Goal: Task Accomplishment & Management: Manage account settings

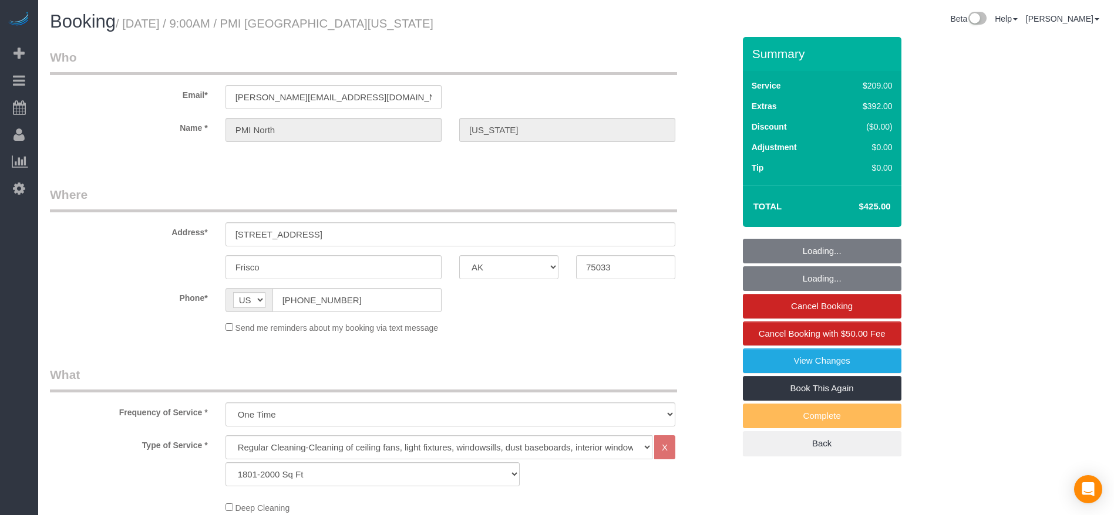
select select "[GEOGRAPHIC_DATA]"
select select "3"
select select "string:check"
select select "object:1197"
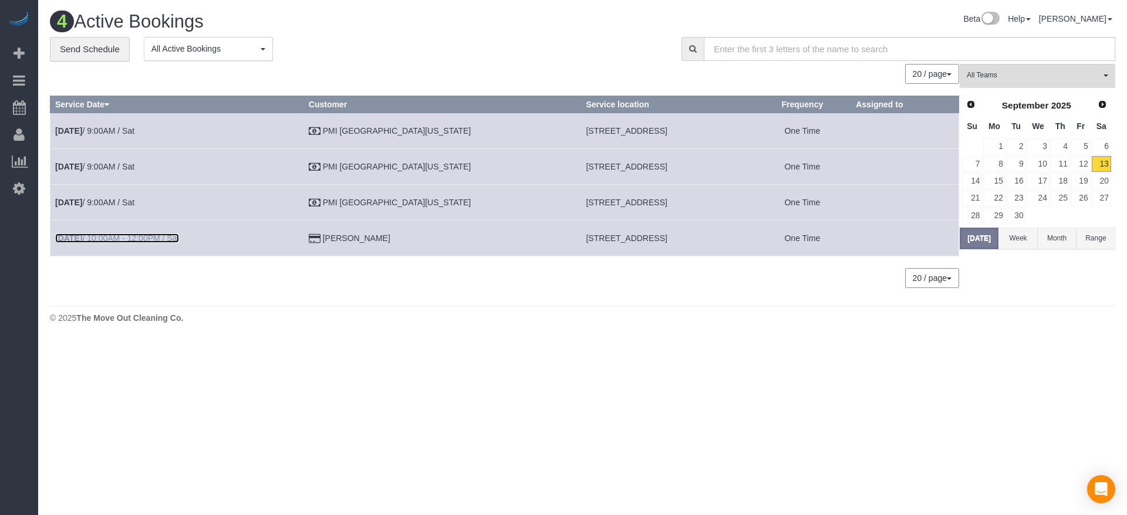
click at [132, 237] on link "[DATE] 10:00AM - 12:00PM / Sat" at bounding box center [117, 238] width 124 height 9
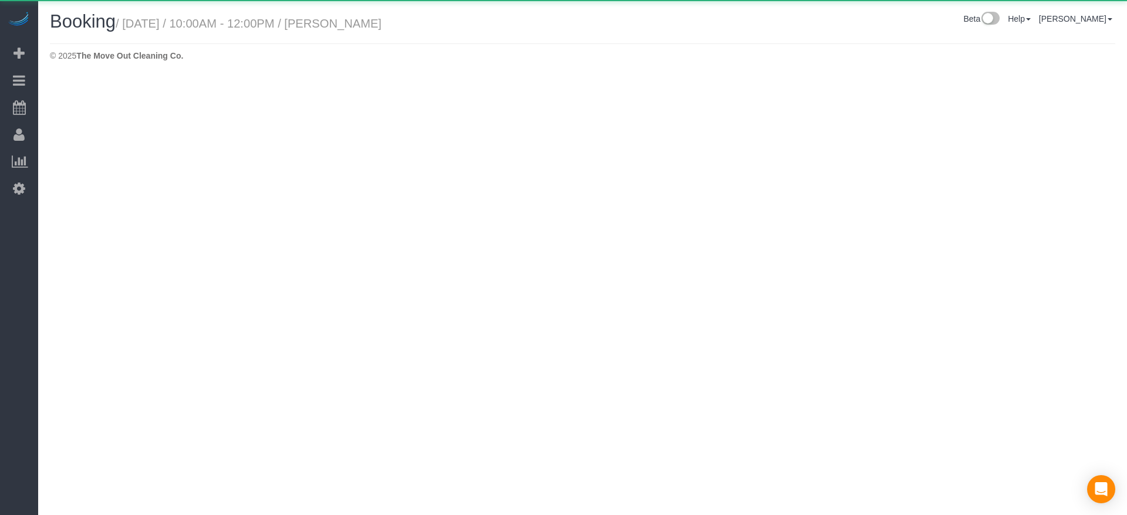
select select "[GEOGRAPHIC_DATA]"
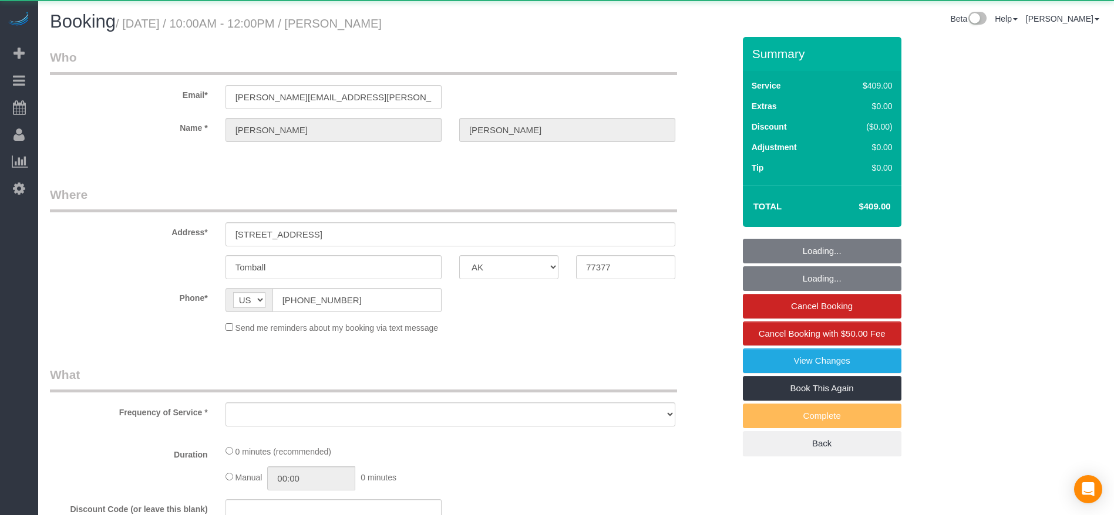
select select "object:1708"
select select "string:fspay-63ccbeb8-fc01-455c-b90b-54e40a86d1f2"
select select "3"
select select "spot22"
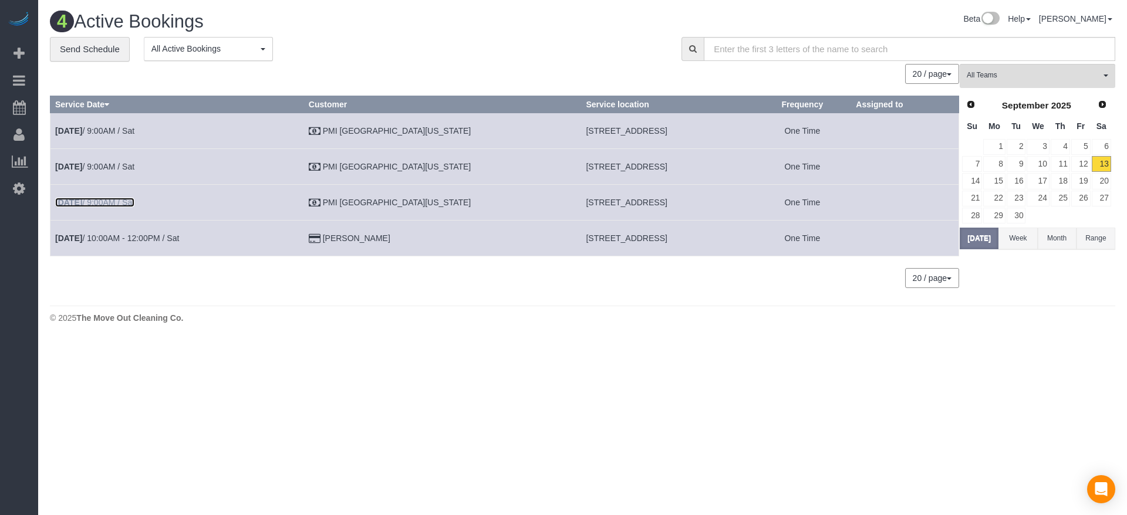
click at [119, 200] on link "[DATE] 9:00AM / Sat" at bounding box center [94, 202] width 79 height 9
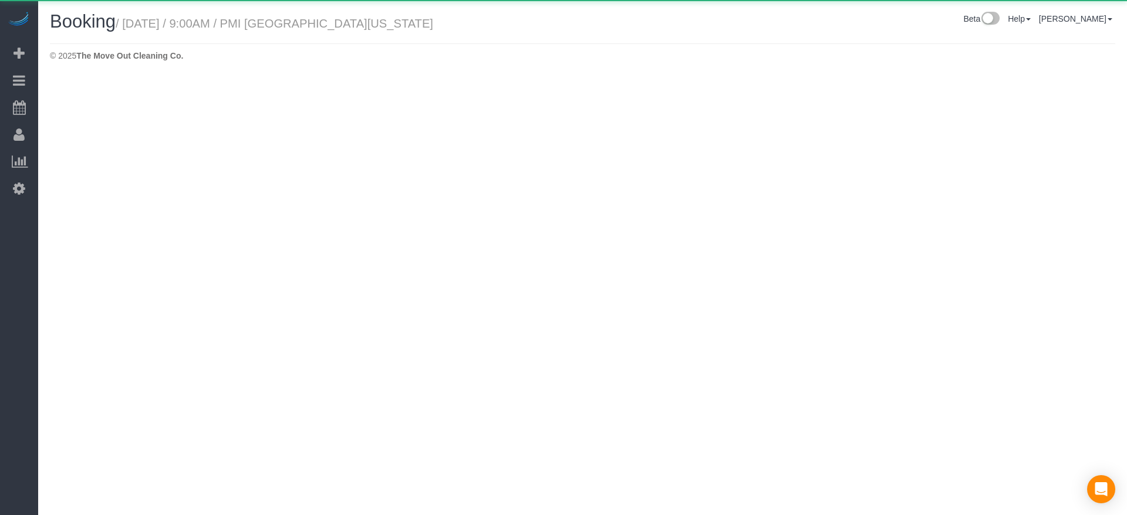
select select "[GEOGRAPHIC_DATA]"
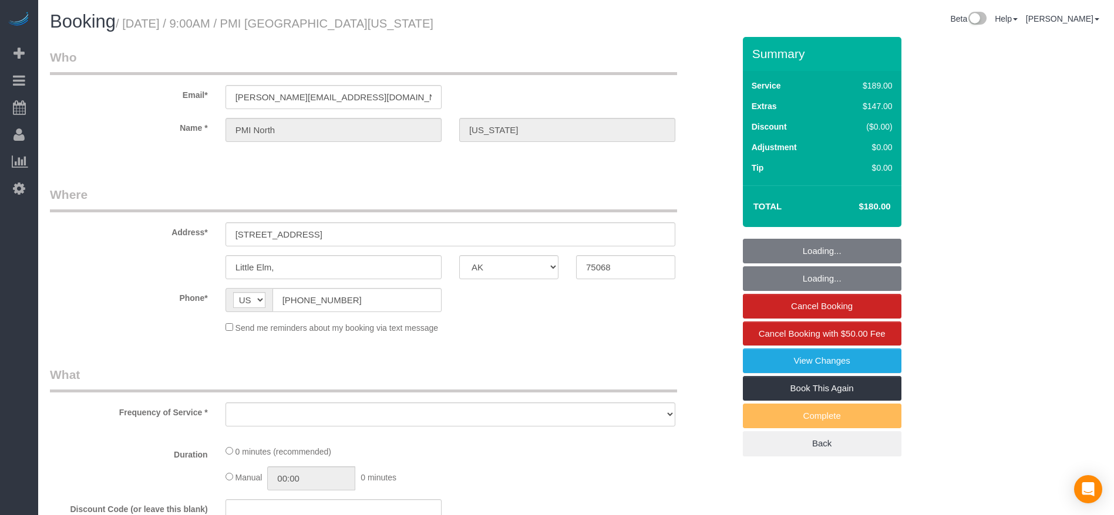
select select "object:2219"
select select "3"
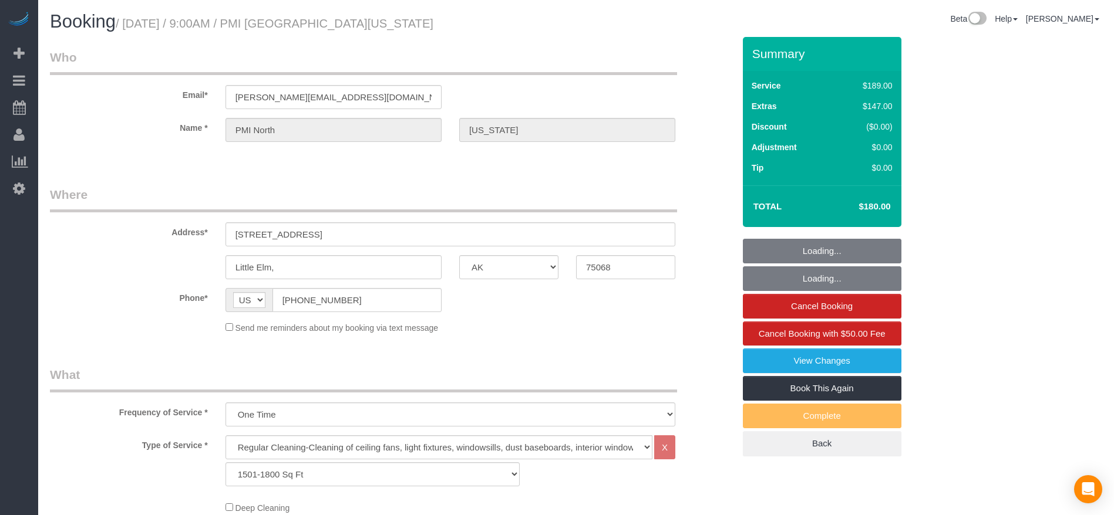
scroll to position [176, 0]
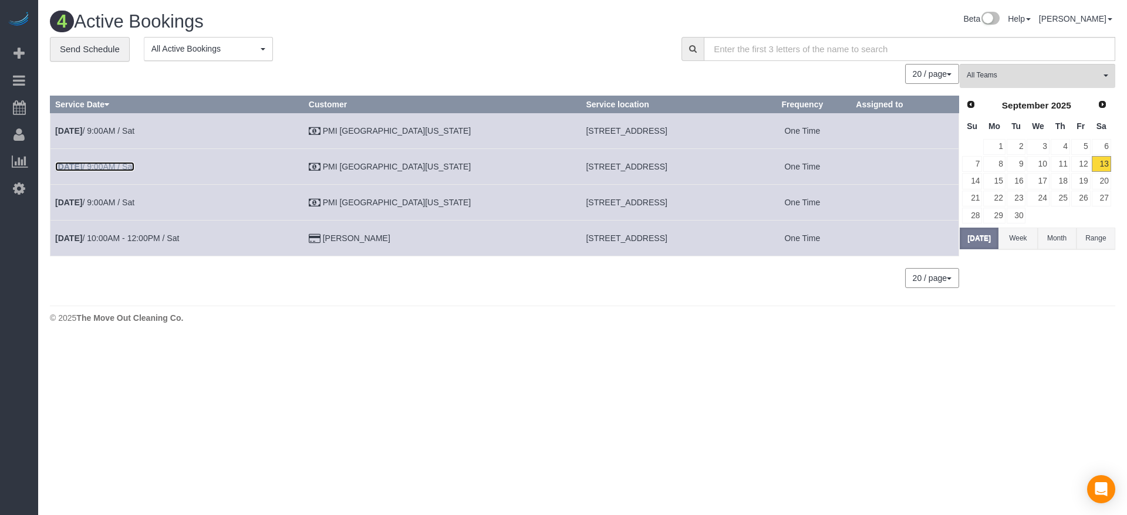
click at [122, 164] on link "[DATE] 9:00AM / Sat" at bounding box center [94, 166] width 79 height 9
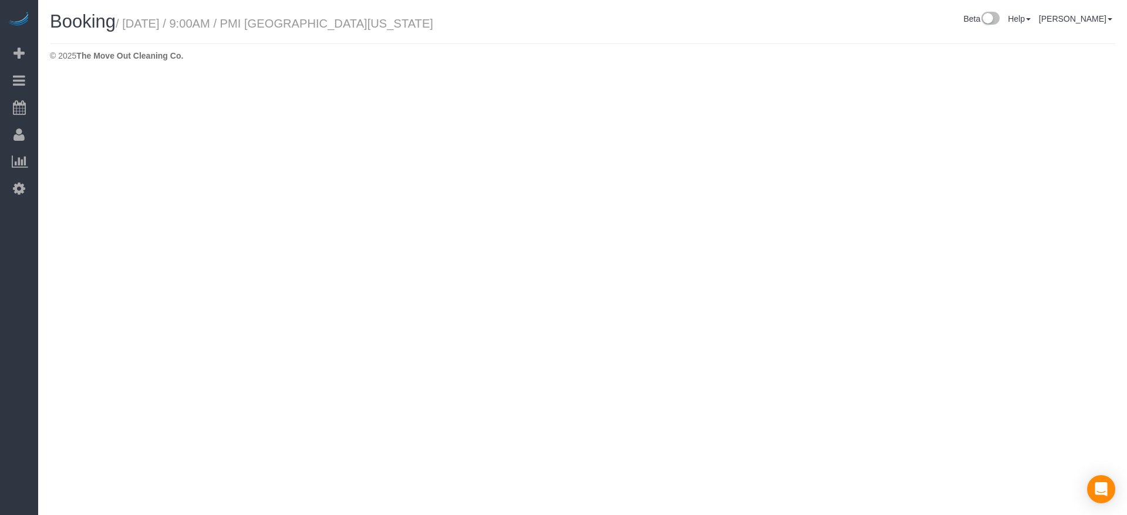
select select "[GEOGRAPHIC_DATA]"
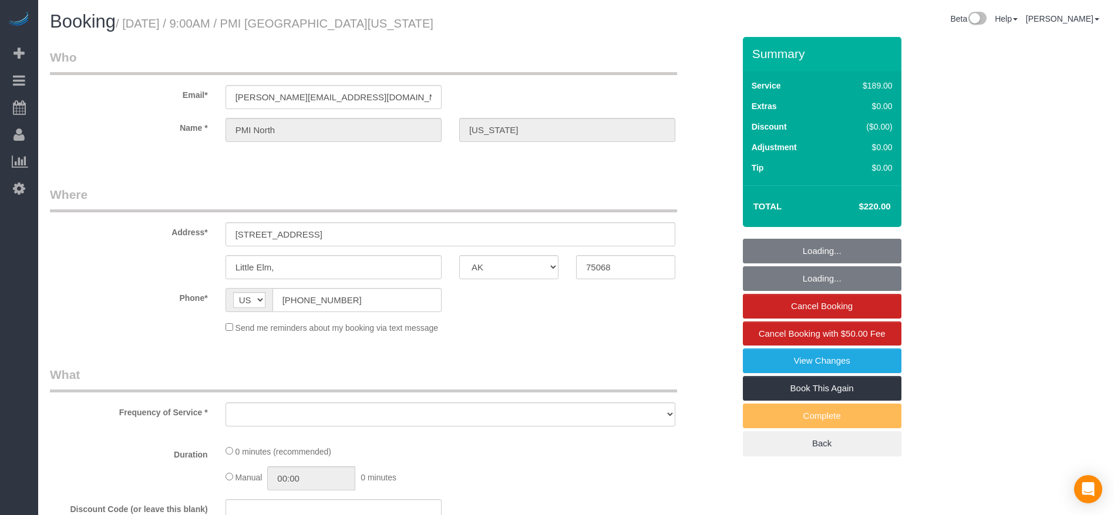
select select "object:2638"
select select "3"
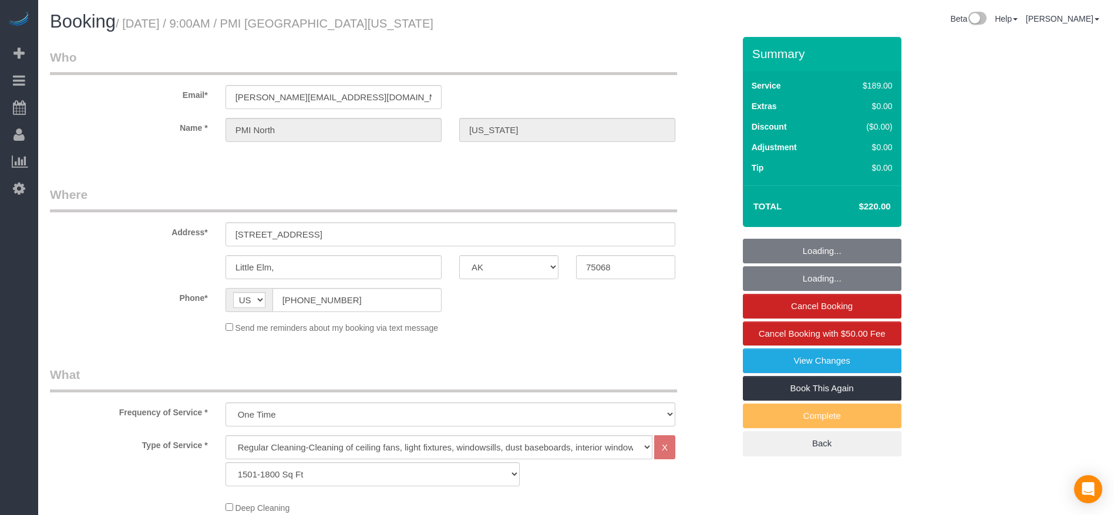
select select "object:2725"
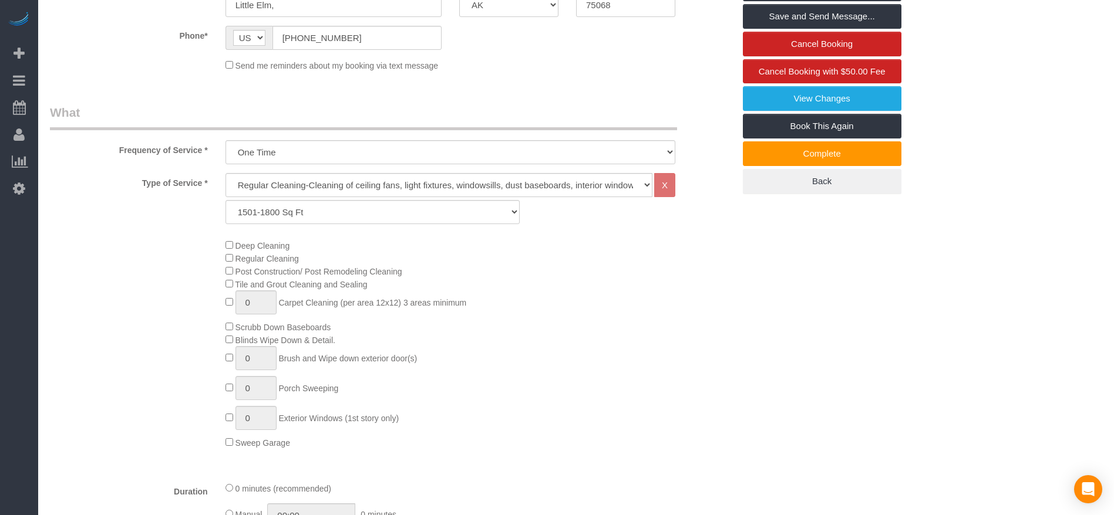
scroll to position [264, 0]
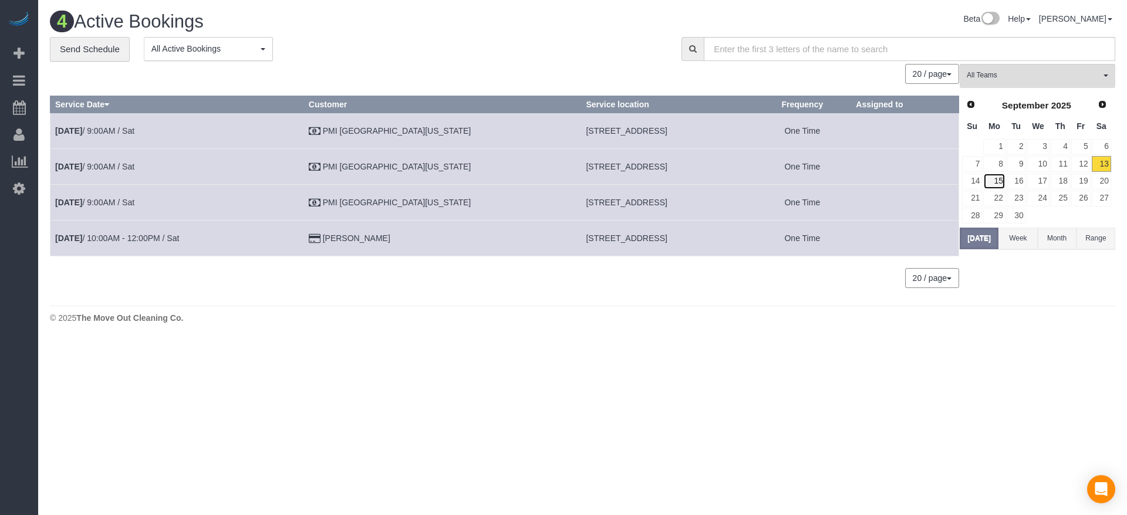
click at [1005, 178] on link "15" at bounding box center [994, 181] width 22 height 16
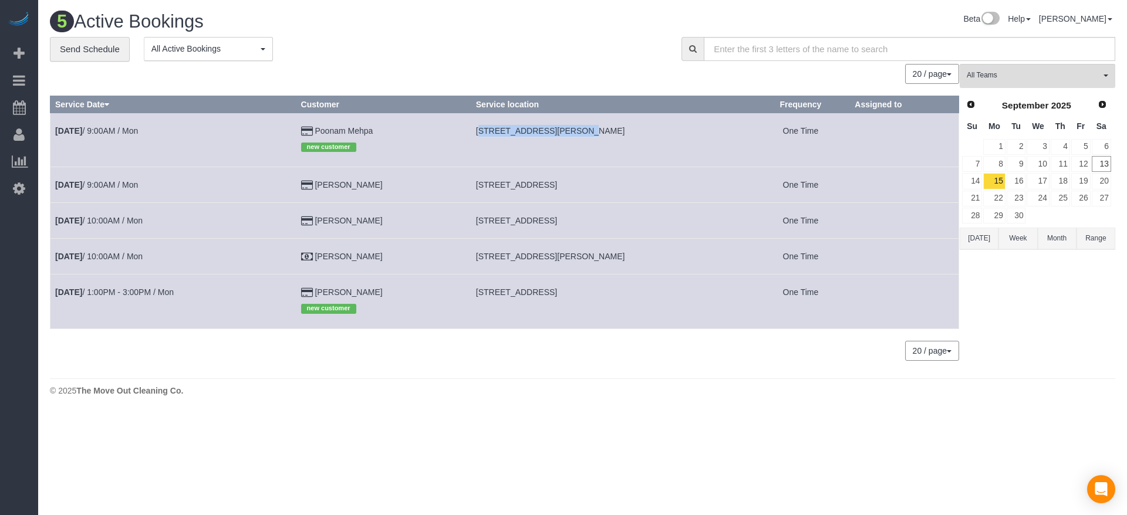
drag, startPoint x: 476, startPoint y: 131, endPoint x: 568, endPoint y: 136, distance: 92.9
click at [568, 136] on td "[STREET_ADDRESS][PERSON_NAME]" at bounding box center [611, 140] width 281 height 54
copy span "[STREET_ADDRESS][PERSON_NAME]"
drag, startPoint x: 479, startPoint y: 184, endPoint x: 566, endPoint y: 187, distance: 86.9
click at [557, 187] on span "[STREET_ADDRESS]" at bounding box center [516, 184] width 81 height 9
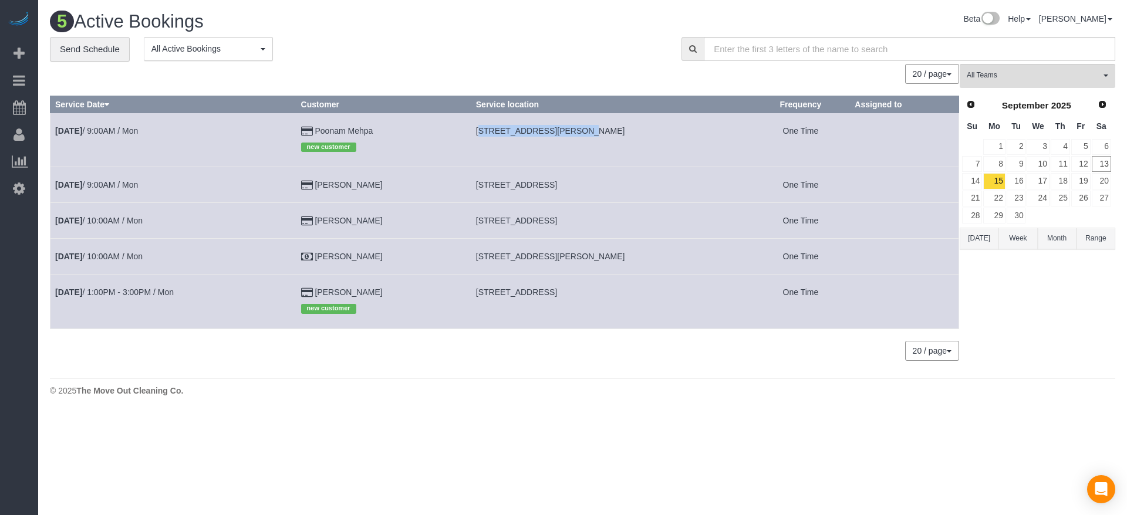
copy span "[STREET_ADDRESS],"
drag, startPoint x: 478, startPoint y: 220, endPoint x: 572, endPoint y: 220, distance: 93.9
click at [572, 220] on td "[STREET_ADDRESS]" at bounding box center [611, 221] width 281 height 36
copy span "[STREET_ADDRESS]"
drag, startPoint x: 478, startPoint y: 258, endPoint x: 545, endPoint y: 257, distance: 66.9
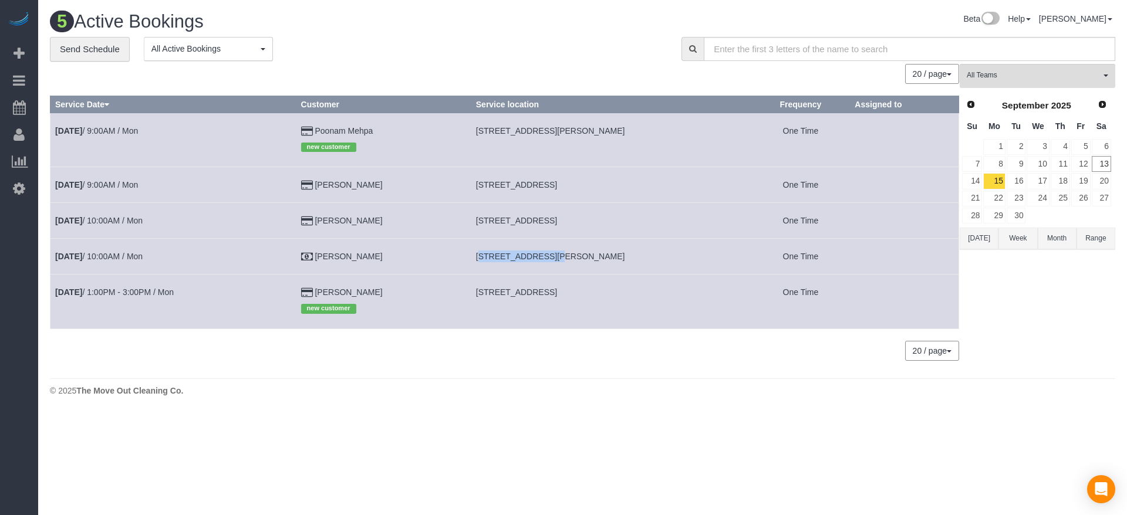
click at [545, 257] on span "[STREET_ADDRESS][PERSON_NAME]" at bounding box center [550, 256] width 149 height 9
copy span "[STREET_ADDRESS][PERSON_NAME],"
drag, startPoint x: 479, startPoint y: 291, endPoint x: 581, endPoint y: 295, distance: 101.6
click at [557, 296] on span "[STREET_ADDRESS]" at bounding box center [516, 292] width 81 height 9
copy span "[STREET_ADDRESS]"
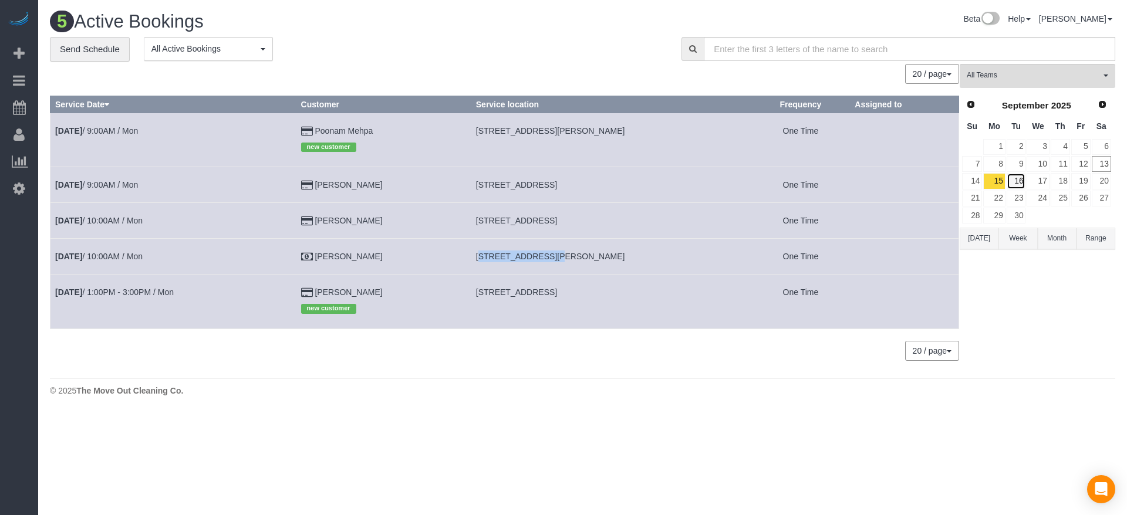
click at [1016, 182] on link "16" at bounding box center [1016, 181] width 19 height 16
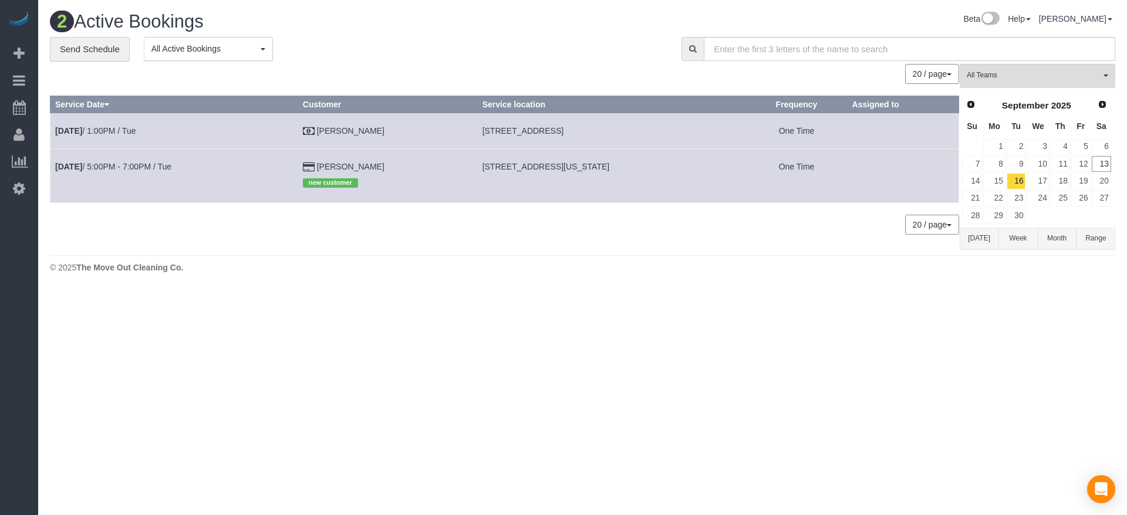
drag, startPoint x: 466, startPoint y: 130, endPoint x: 542, endPoint y: 127, distance: 77.0
click at [542, 127] on td "[STREET_ADDRESS]" at bounding box center [611, 131] width 269 height 36
copy span "[STREET_ADDRESS]"
drag, startPoint x: 464, startPoint y: 164, endPoint x: 547, endPoint y: 166, distance: 82.8
click at [547, 166] on td "[STREET_ADDRESS][US_STATE]" at bounding box center [611, 176] width 269 height 54
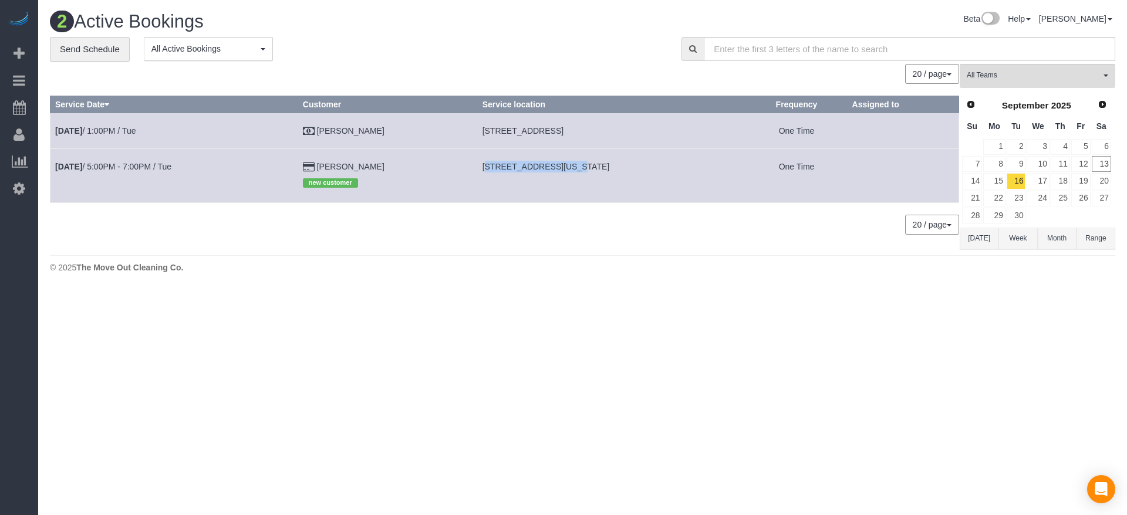
copy span "[STREET_ADDRESS],"
click at [1002, 179] on link "15" at bounding box center [994, 181] width 22 height 16
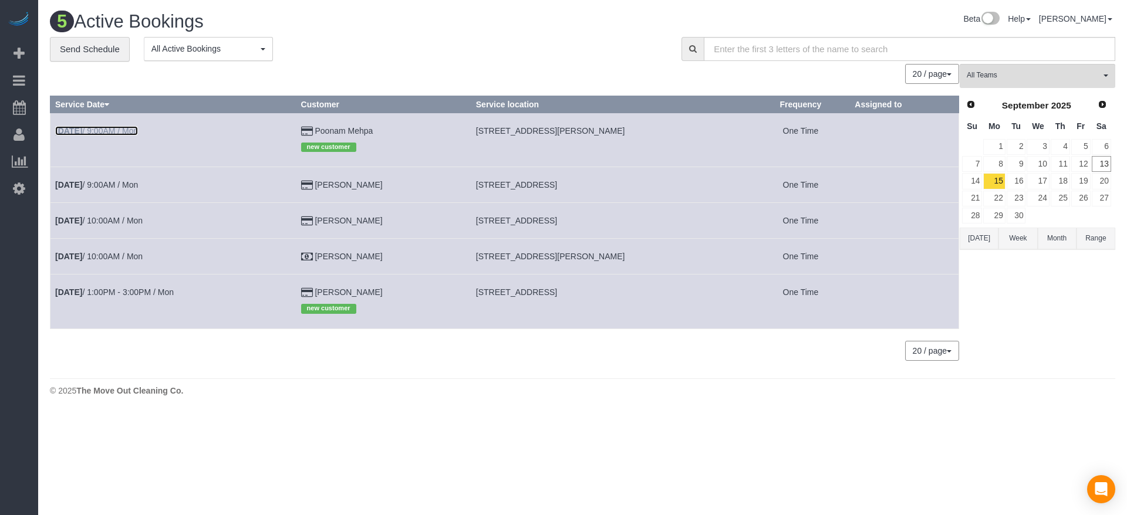
click at [103, 134] on link "[DATE] 9:00AM / Mon" at bounding box center [96, 130] width 83 height 9
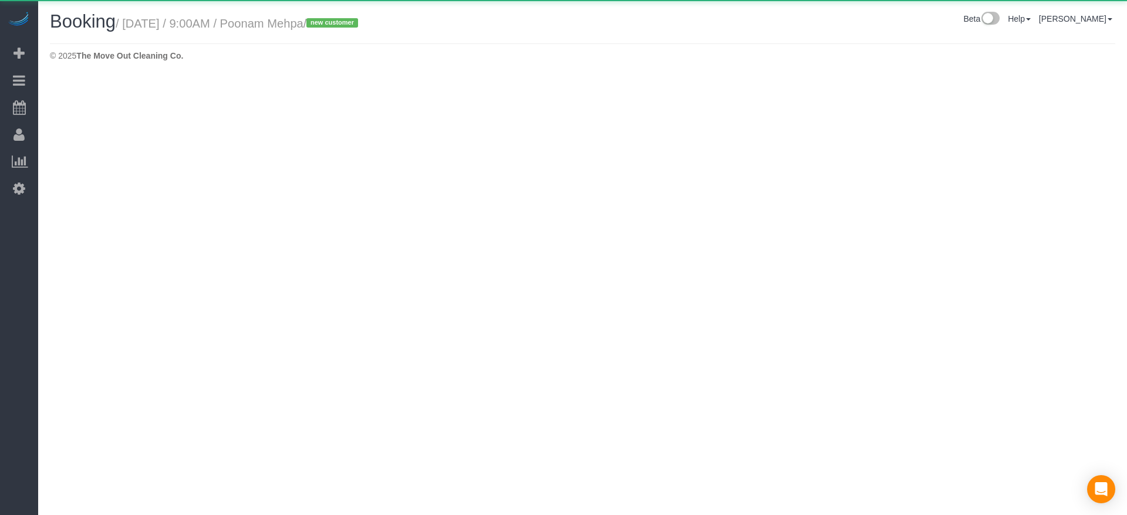
select select "[GEOGRAPHIC_DATA]"
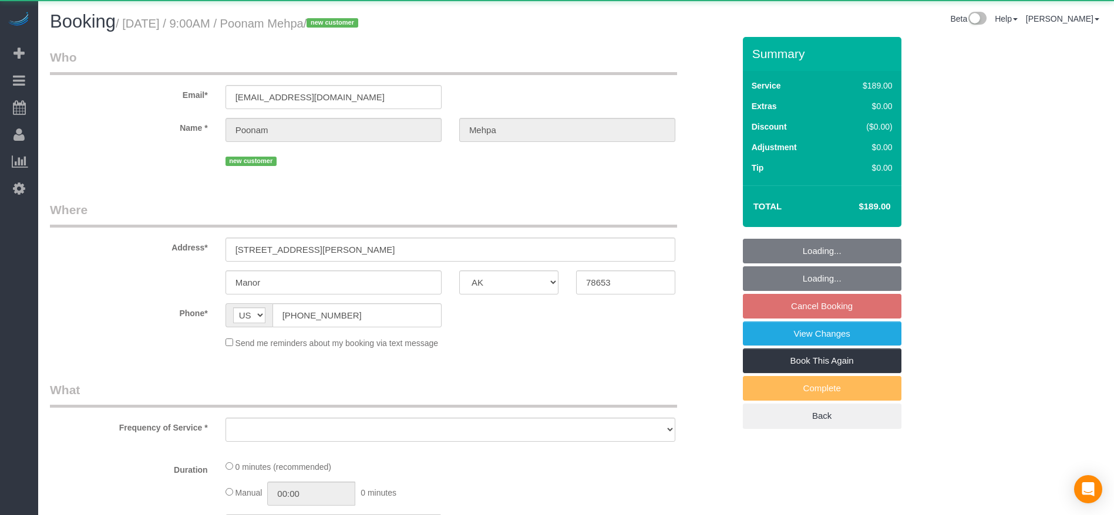
select select "object:3292"
select select "string:fspay-8201f994-7fd0-42cf-8e00-38346424df93"
select select "object:3365"
select select "3"
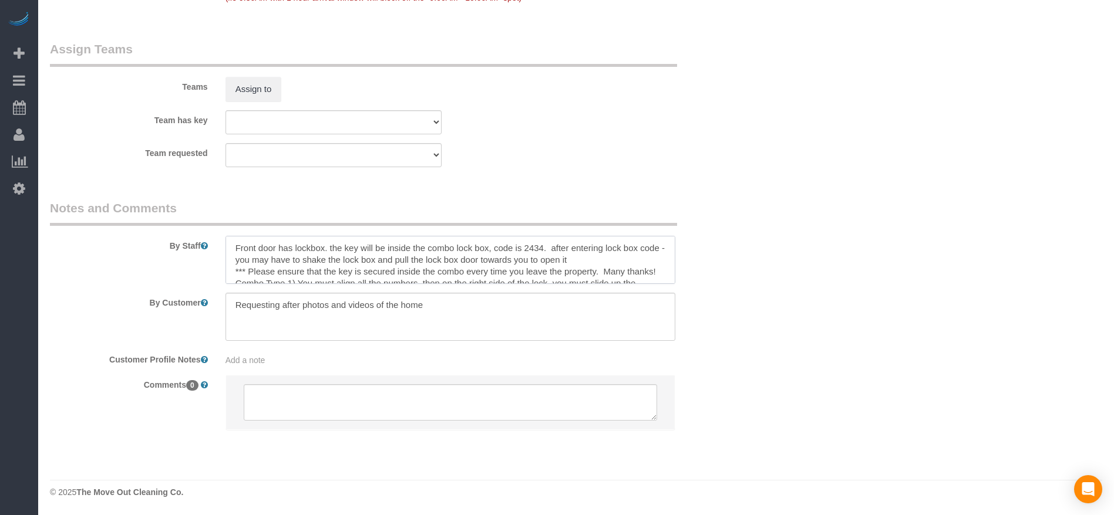
drag, startPoint x: 365, startPoint y: 275, endPoint x: 214, endPoint y: 237, distance: 154.9
click at [214, 237] on div "By Staff" at bounding box center [392, 242] width 702 height 85
drag, startPoint x: 232, startPoint y: 308, endPoint x: 434, endPoint y: 312, distance: 202.0
click at [461, 306] on textarea at bounding box center [450, 317] width 450 height 48
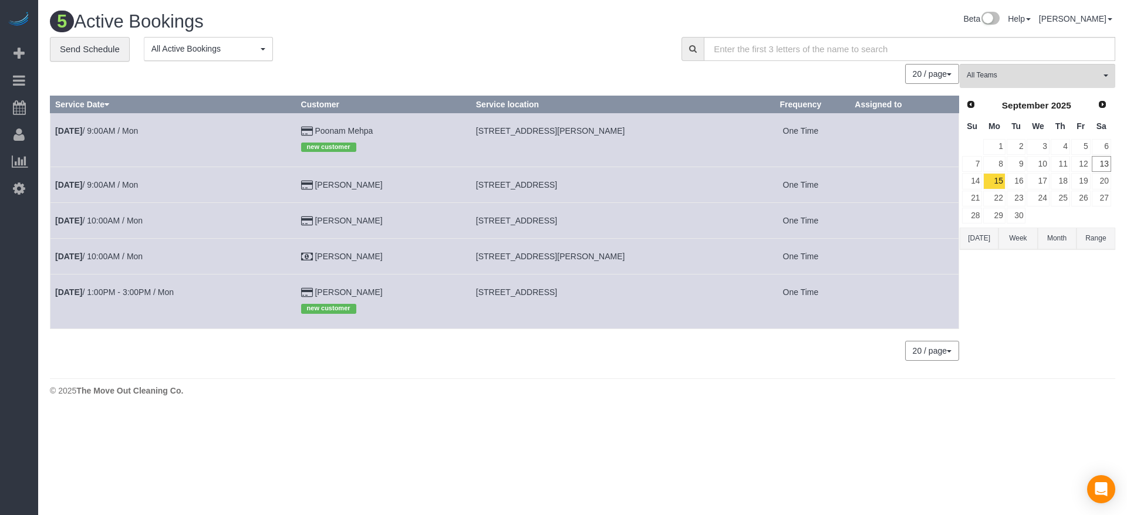
click at [488, 205] on td "[STREET_ADDRESS]" at bounding box center [611, 221] width 281 height 36
drag, startPoint x: 480, startPoint y: 185, endPoint x: 641, endPoint y: 187, distance: 161.5
click at [641, 187] on td "[STREET_ADDRESS]" at bounding box center [611, 185] width 281 height 36
copy span "[STREET_ADDRESS]"
click at [113, 185] on link "[DATE] 9:00AM / Mon" at bounding box center [96, 184] width 83 height 9
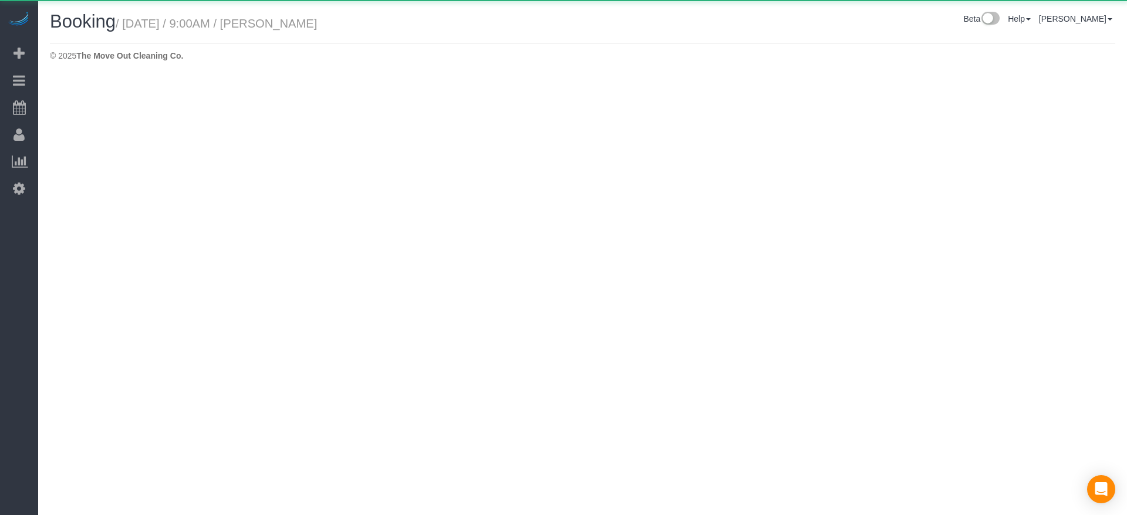
select select "[GEOGRAPHIC_DATA]"
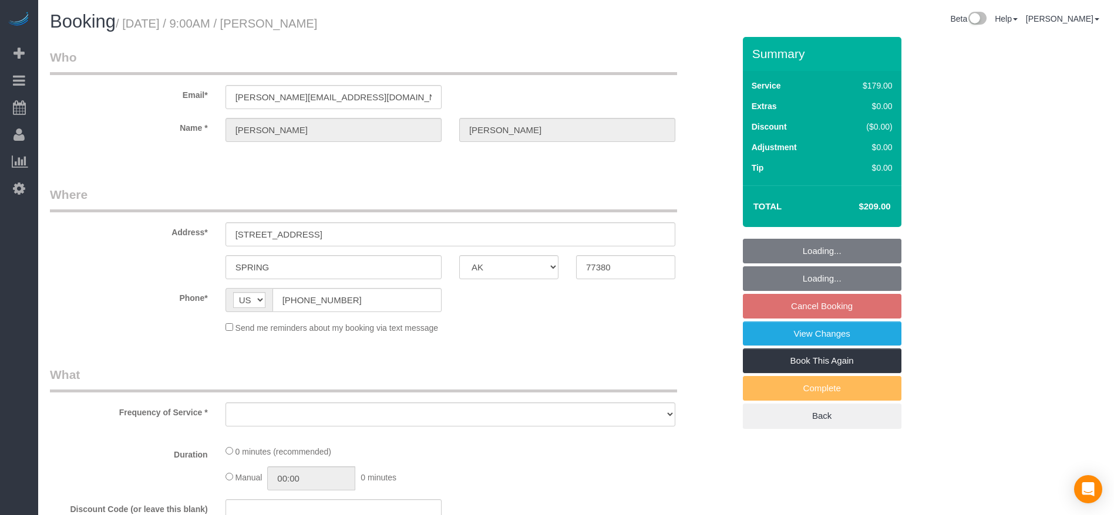
select select "object:3920"
select select "string:fspay-5f9d37c2-99f9-42c9-a91e-ba06f310703a"
select select "3"
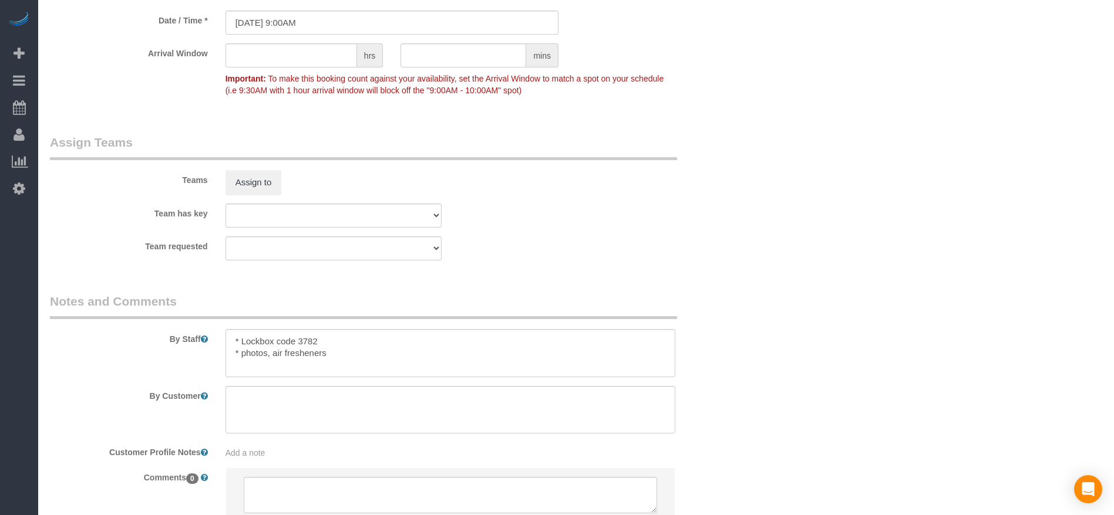
scroll to position [1145, 0]
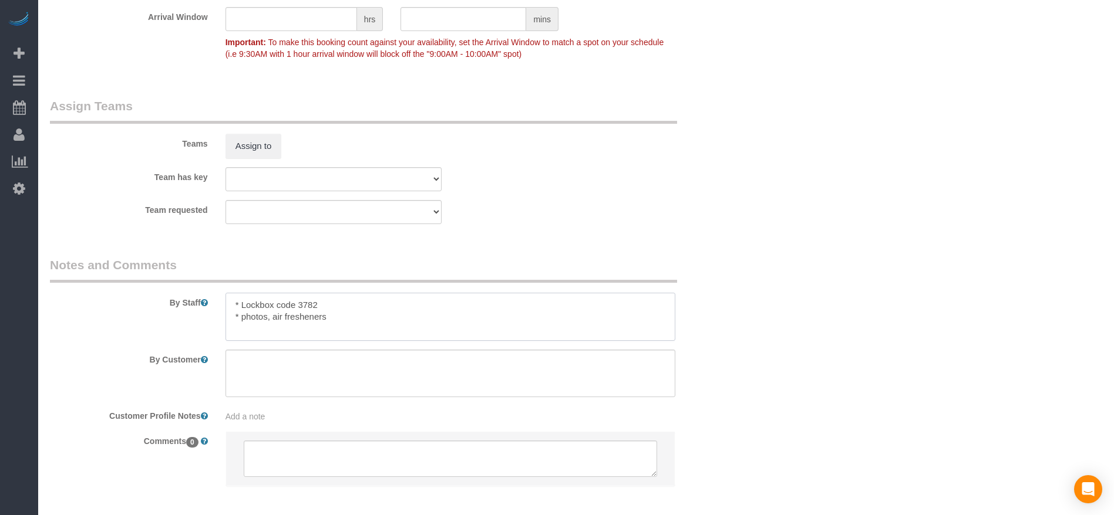
drag, startPoint x: 241, startPoint y: 302, endPoint x: 332, endPoint y: 306, distance: 90.5
click at [332, 306] on textarea at bounding box center [450, 317] width 450 height 48
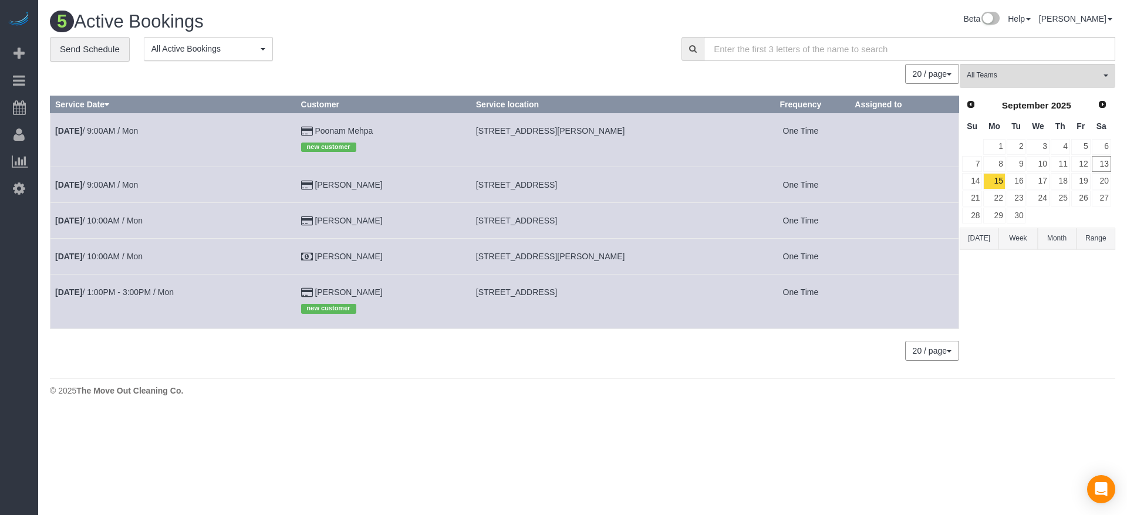
drag, startPoint x: 479, startPoint y: 218, endPoint x: 631, endPoint y: 222, distance: 151.5
click at [631, 222] on td "[STREET_ADDRESS]" at bounding box center [611, 221] width 281 height 36
copy span "[STREET_ADDRESS]"
click at [130, 218] on link "[DATE] 10:00AM / Mon" at bounding box center [98, 220] width 87 height 9
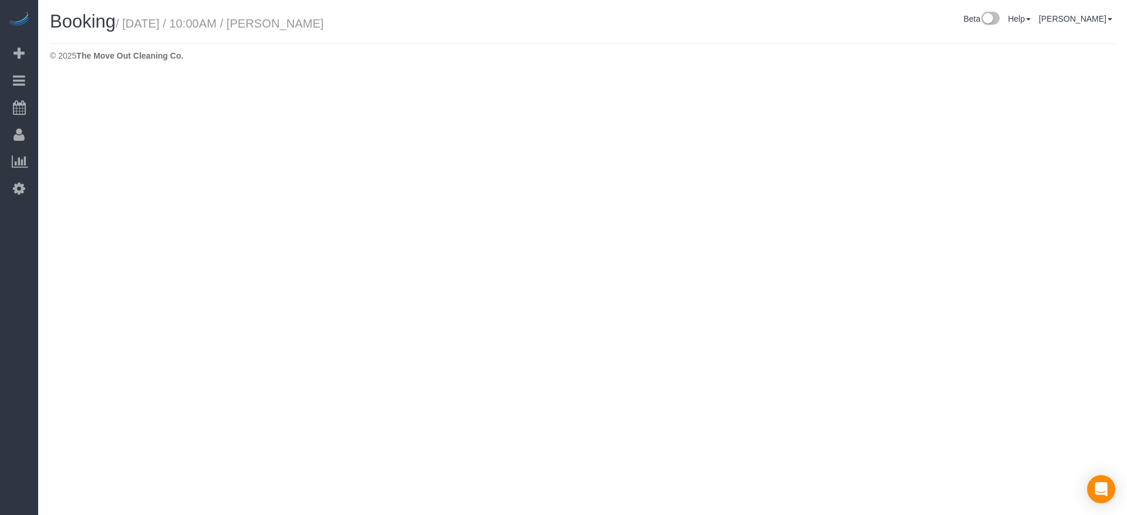
select select "[GEOGRAPHIC_DATA]"
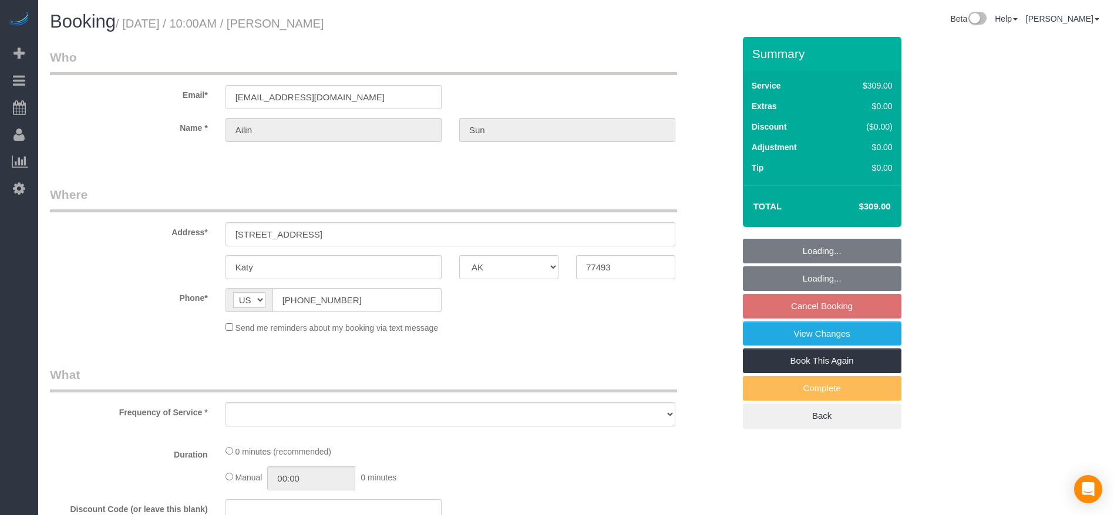
select select "string:fspay-451ee181-e932-4d8d-9e3f-430176062e31"
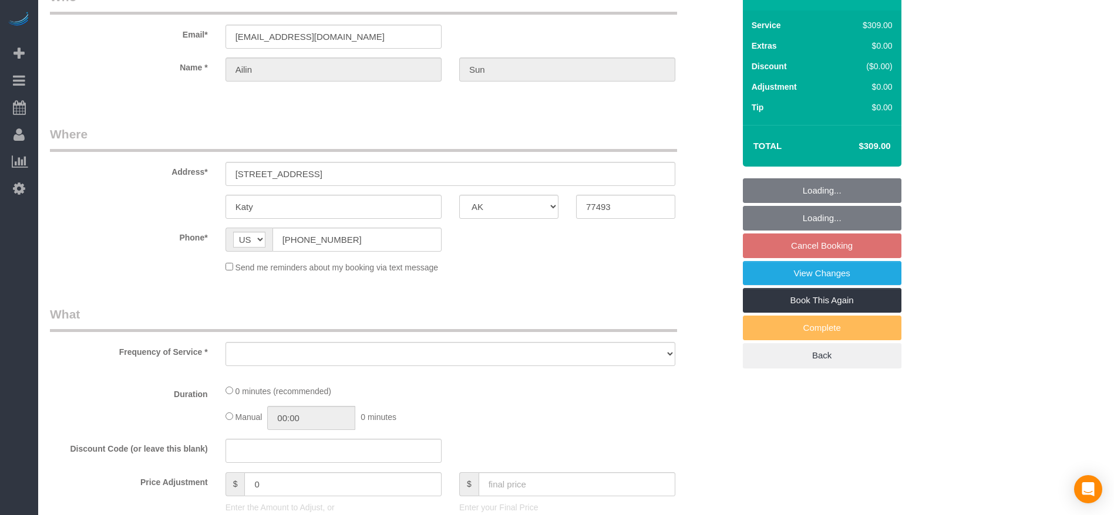
scroll to position [88, 0]
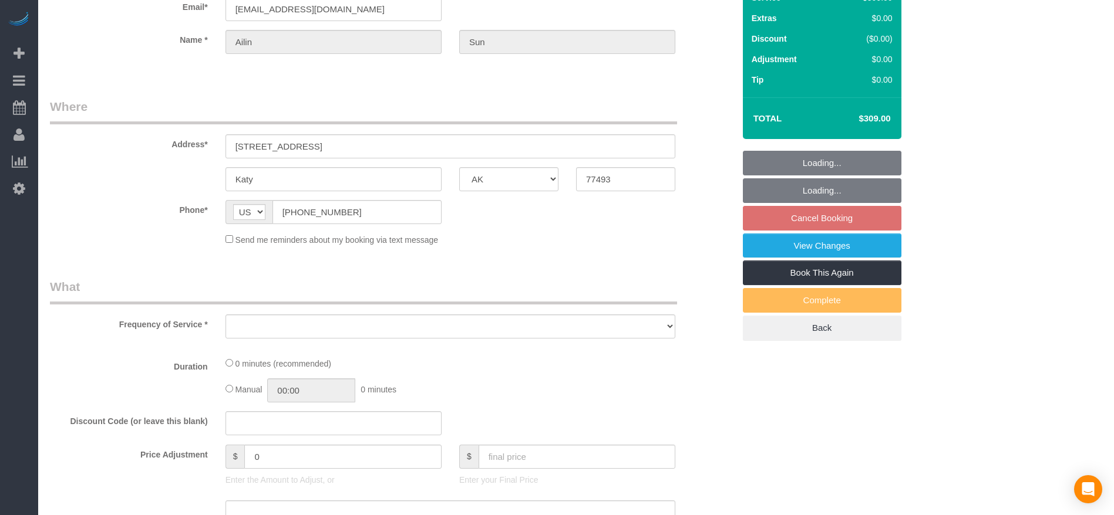
select select "object:4433"
select select "3"
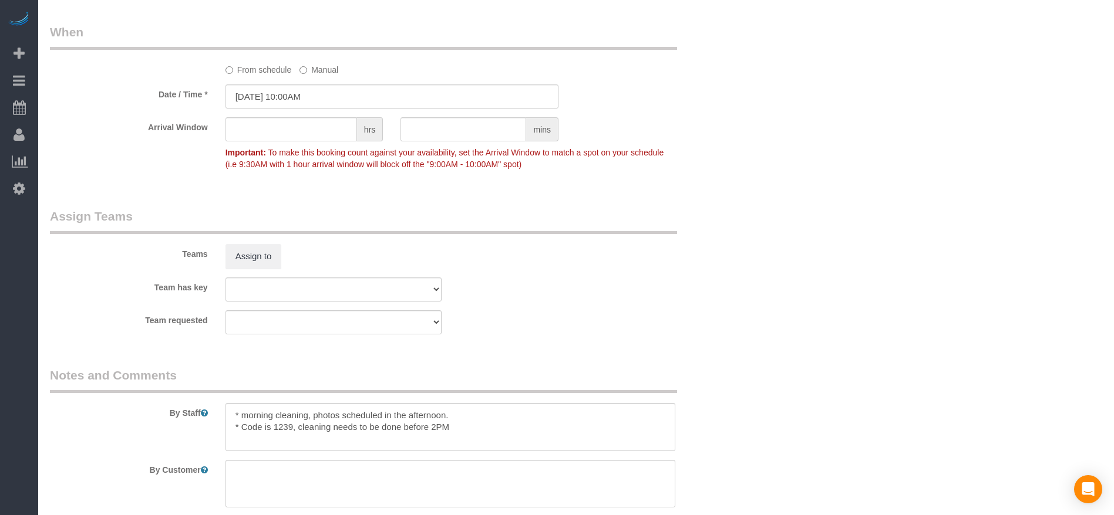
scroll to position [1145, 0]
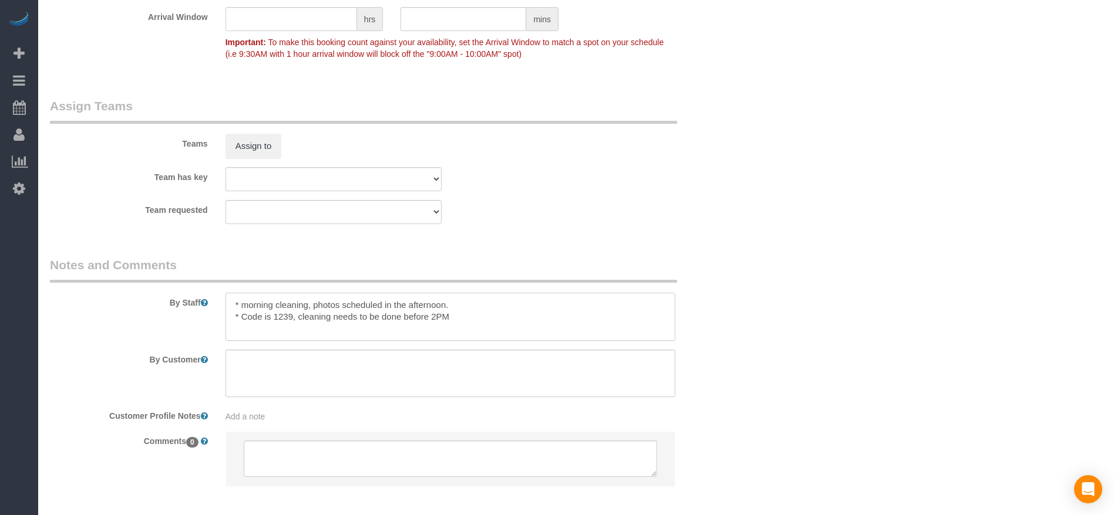
drag, startPoint x: 238, startPoint y: 318, endPoint x: 294, endPoint y: 315, distance: 55.8
click at [294, 315] on textarea at bounding box center [450, 317] width 450 height 48
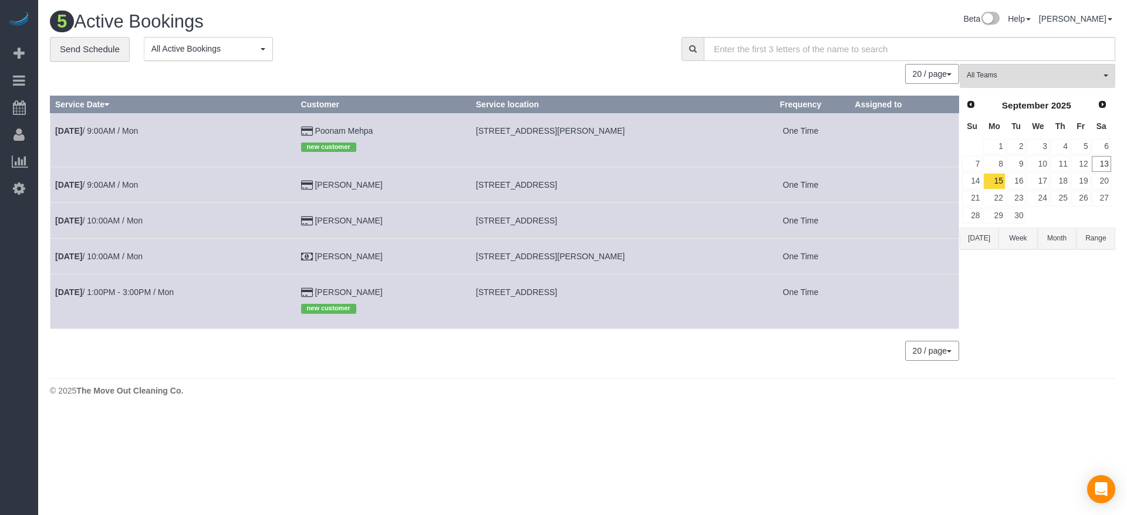
drag, startPoint x: 478, startPoint y: 254, endPoint x: 618, endPoint y: 262, distance: 140.0
click at [618, 262] on td "[STREET_ADDRESS][PERSON_NAME]" at bounding box center [611, 257] width 281 height 36
copy span "[STREET_ADDRESS][PERSON_NAME]"
click at [112, 254] on link "[DATE] 10:00AM / Mon" at bounding box center [98, 256] width 87 height 9
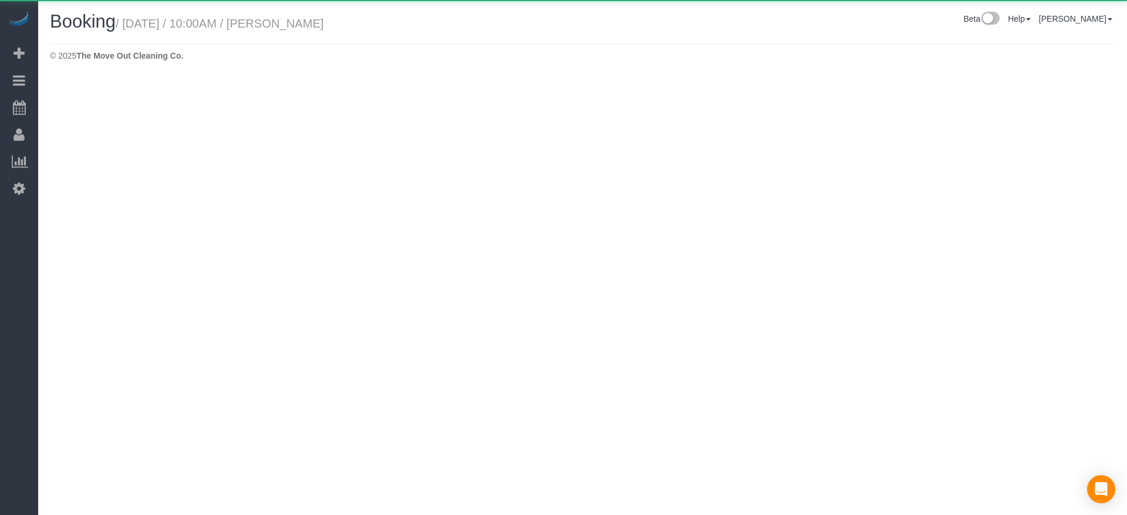
select select "[GEOGRAPHIC_DATA]"
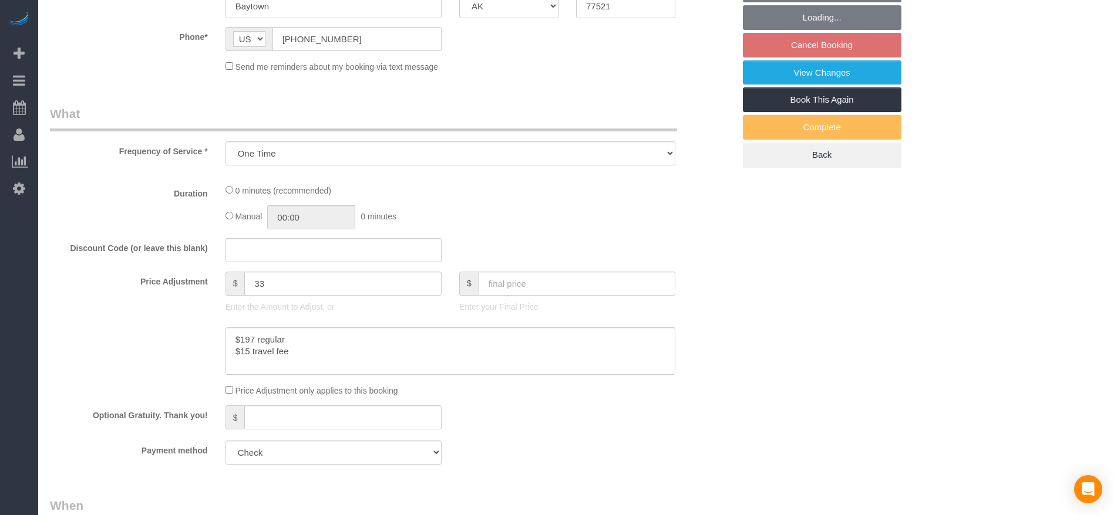
select select "object:4982"
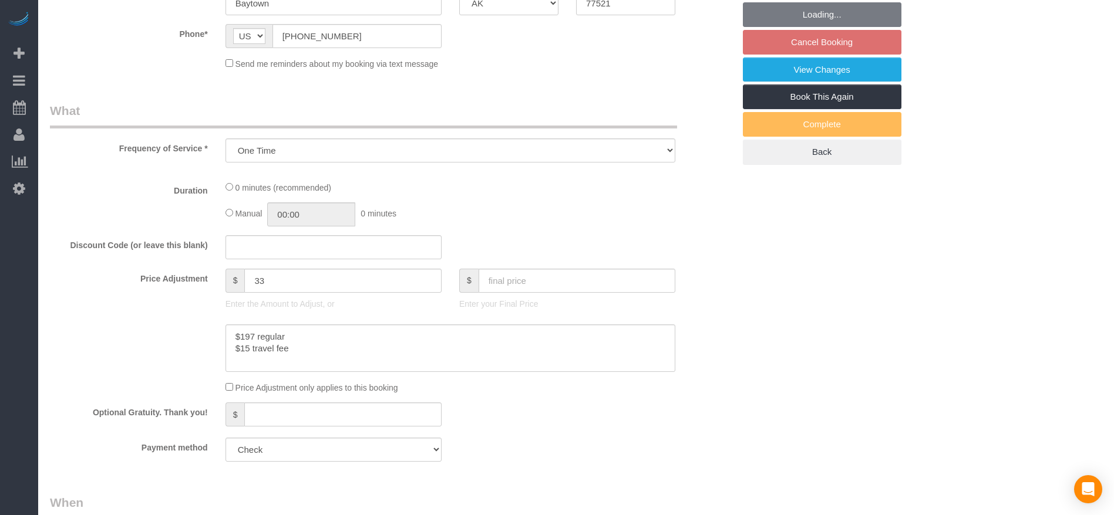
select select "3"
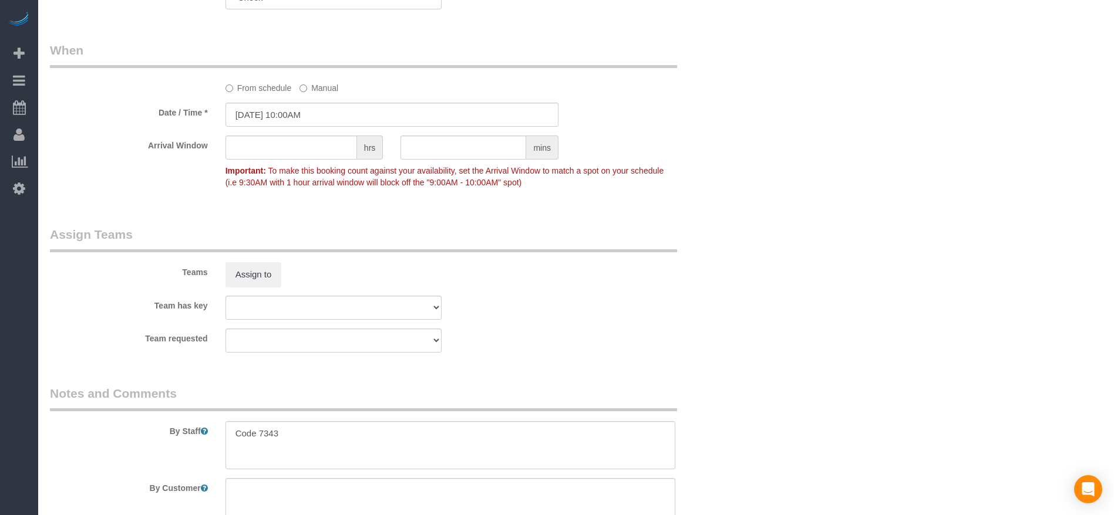
scroll to position [1057, 0]
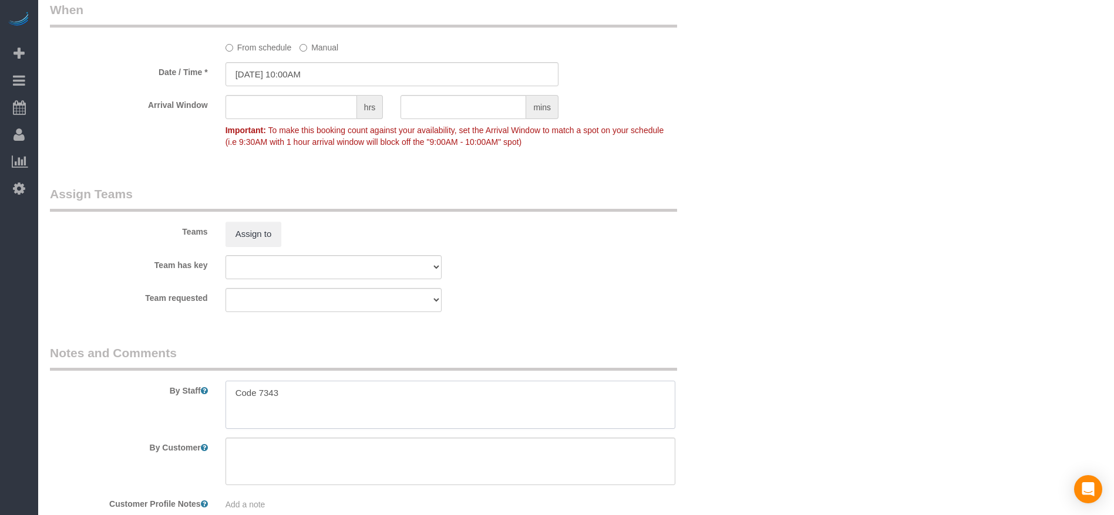
drag, startPoint x: 235, startPoint y: 387, endPoint x: 312, endPoint y: 390, distance: 76.9
click at [312, 390] on textarea at bounding box center [450, 405] width 450 height 48
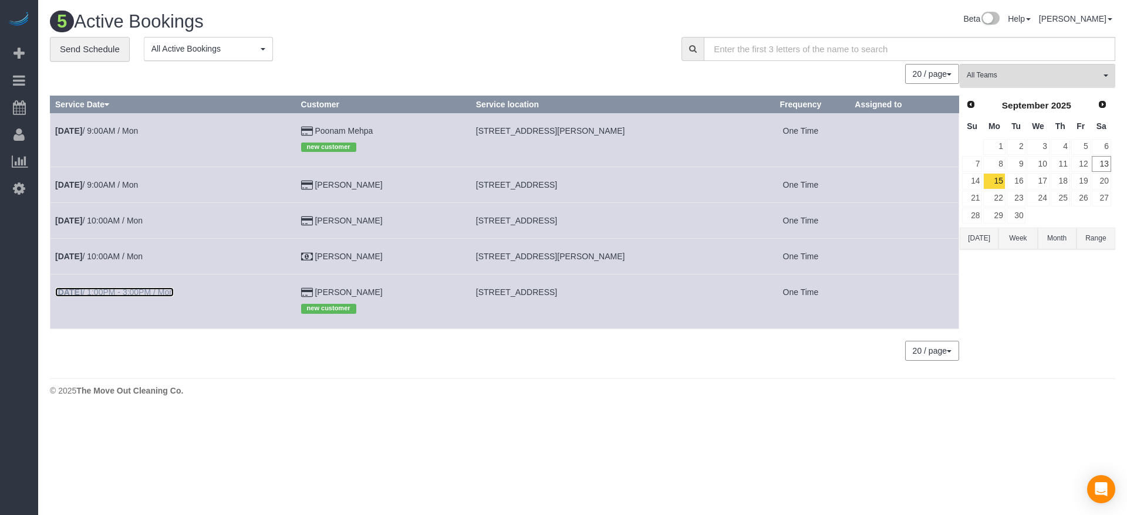
click at [133, 292] on link "[DATE] 1:00PM - 3:00PM / Mon" at bounding box center [114, 292] width 119 height 9
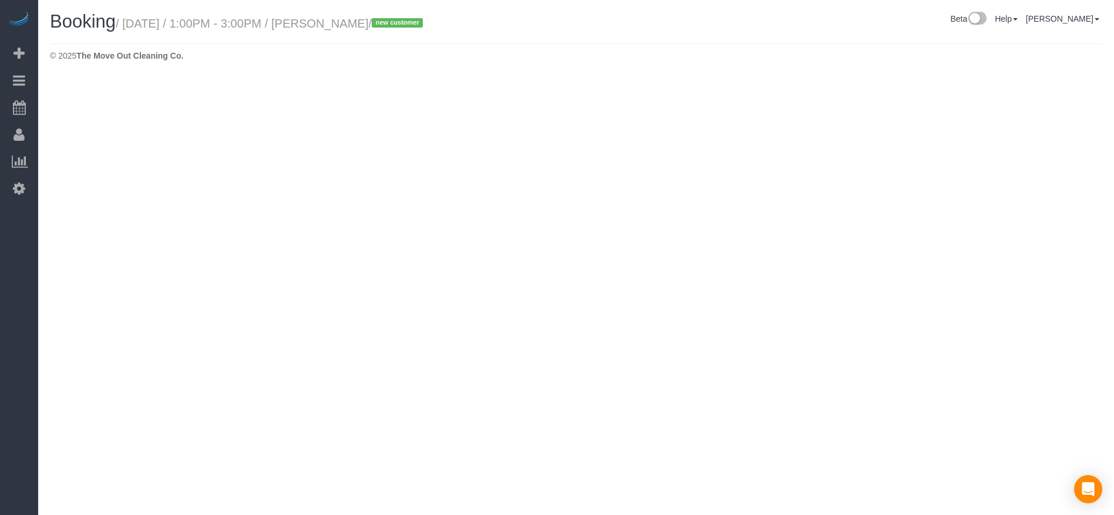
select select "[GEOGRAPHIC_DATA]"
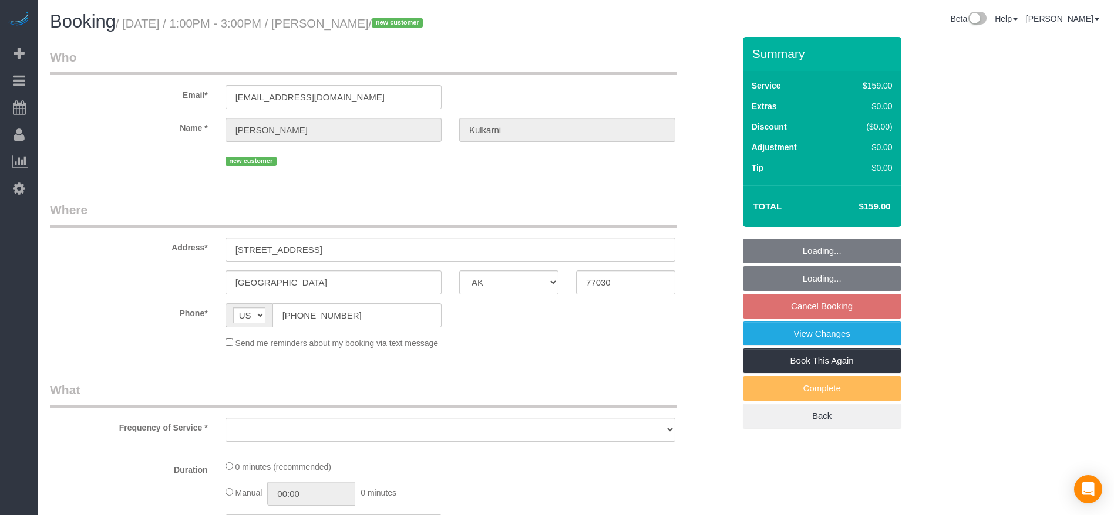
select select "object:5515"
select select "3"
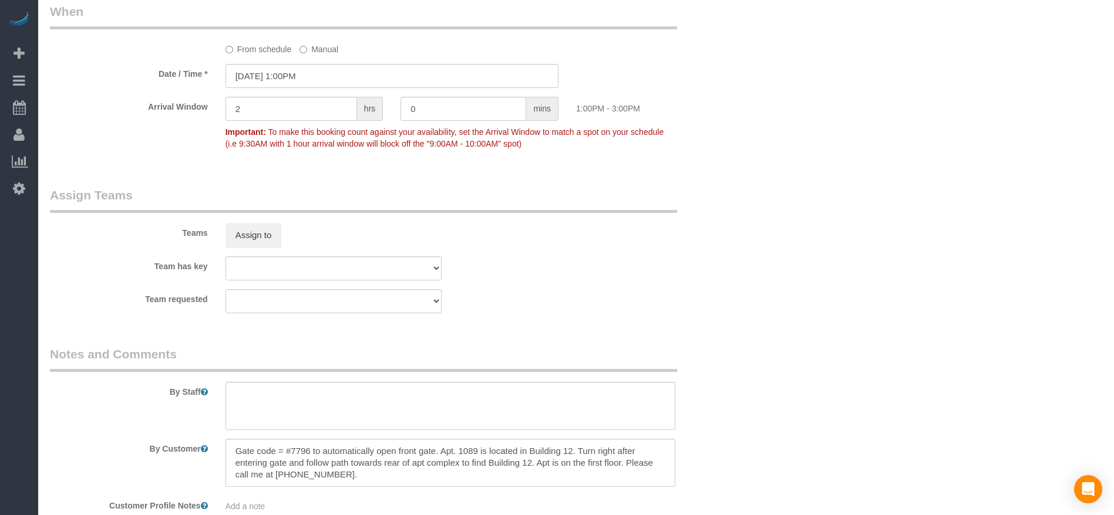
scroll to position [1204, 0]
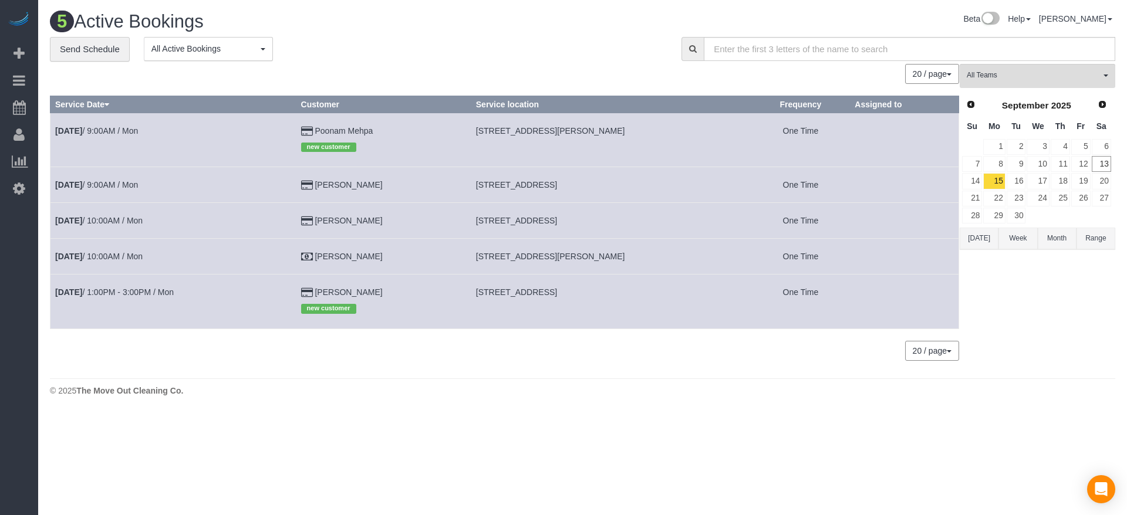
drag, startPoint x: 477, startPoint y: 294, endPoint x: 654, endPoint y: 293, distance: 177.3
click at [654, 293] on td "[STREET_ADDRESS]" at bounding box center [611, 302] width 281 height 54
click at [168, 289] on link "[DATE] 1:00PM - 3:00PM / Mon" at bounding box center [114, 292] width 119 height 9
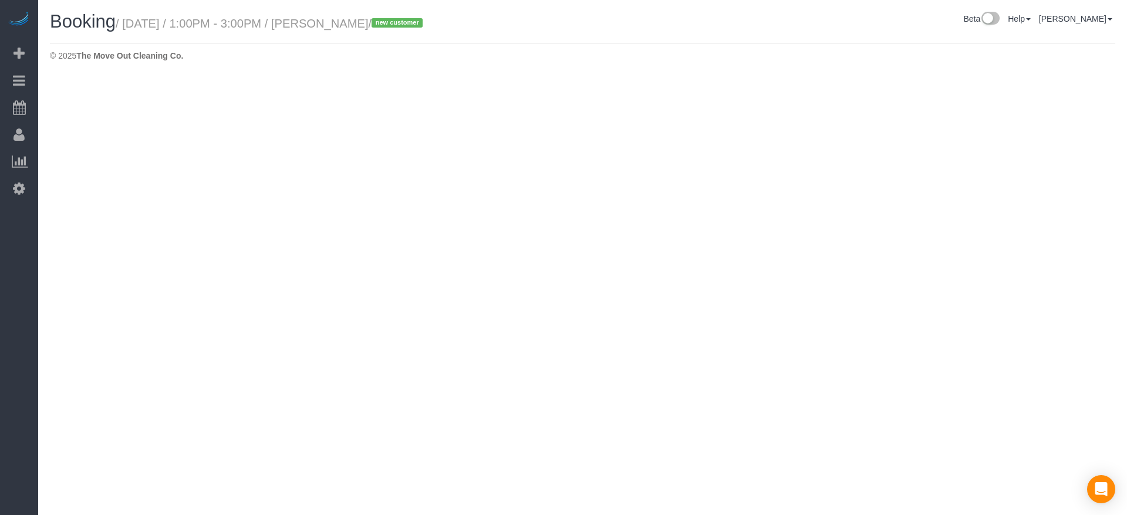
select select "[GEOGRAPHIC_DATA]"
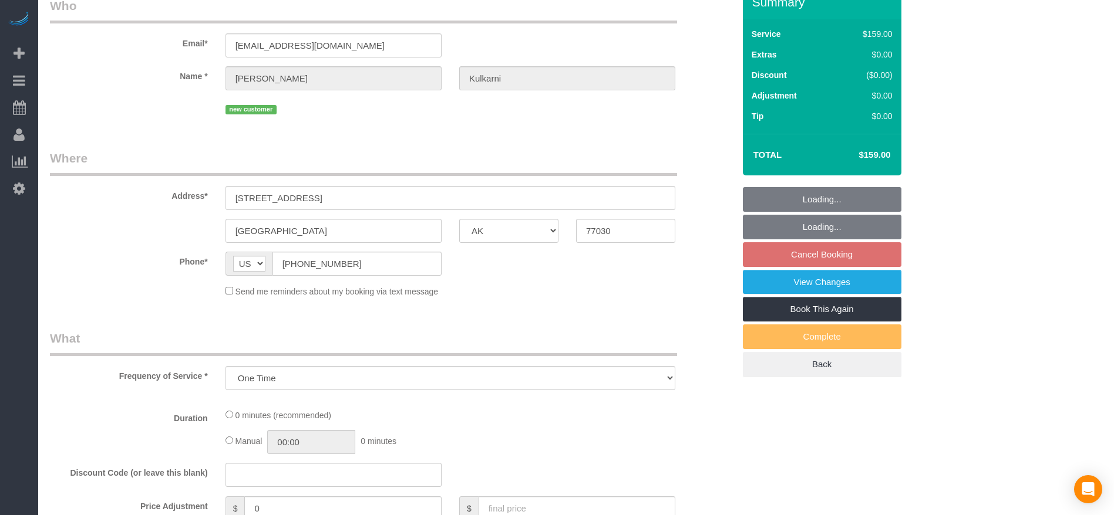
select select "object:5995"
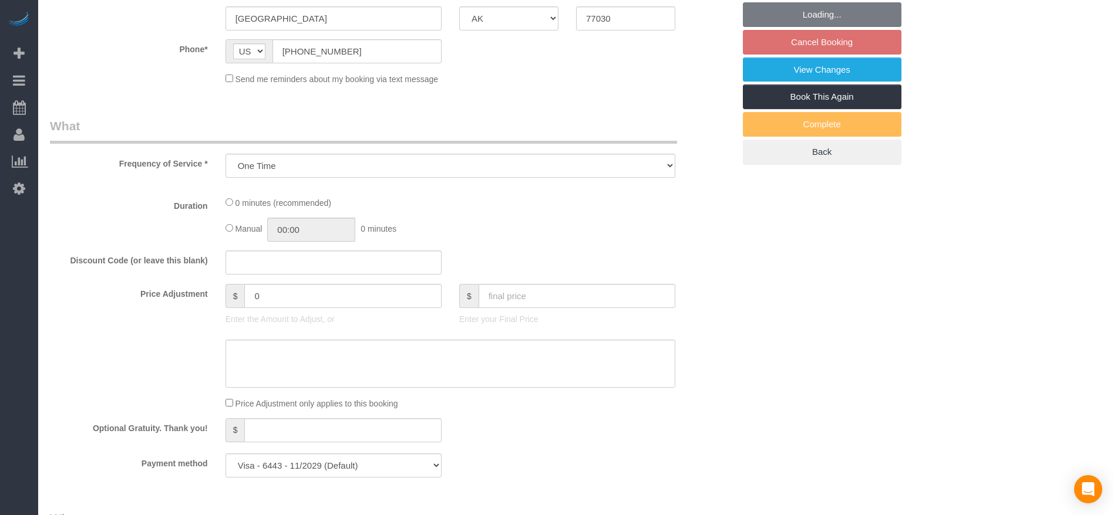
select select "3"
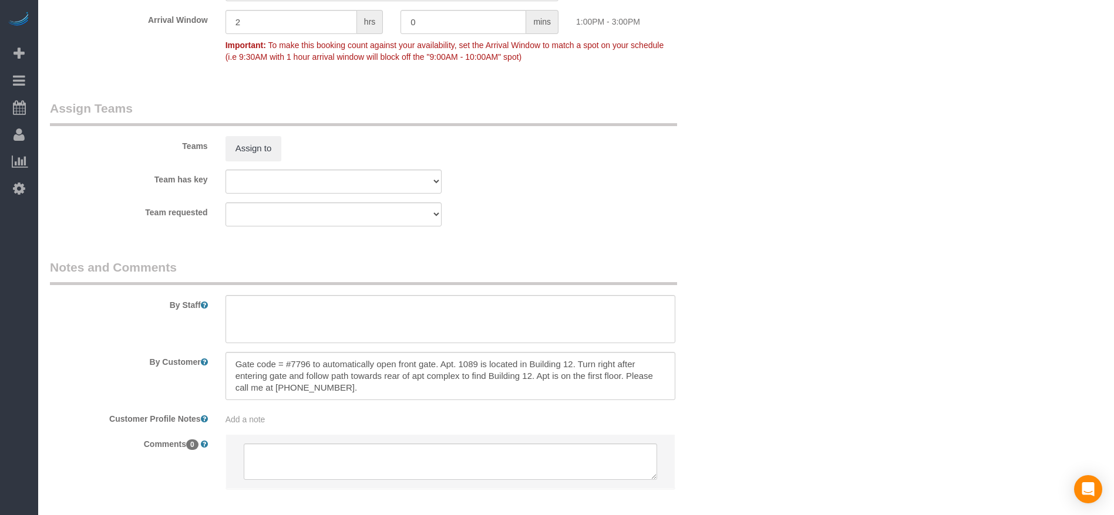
scroll to position [1204, 0]
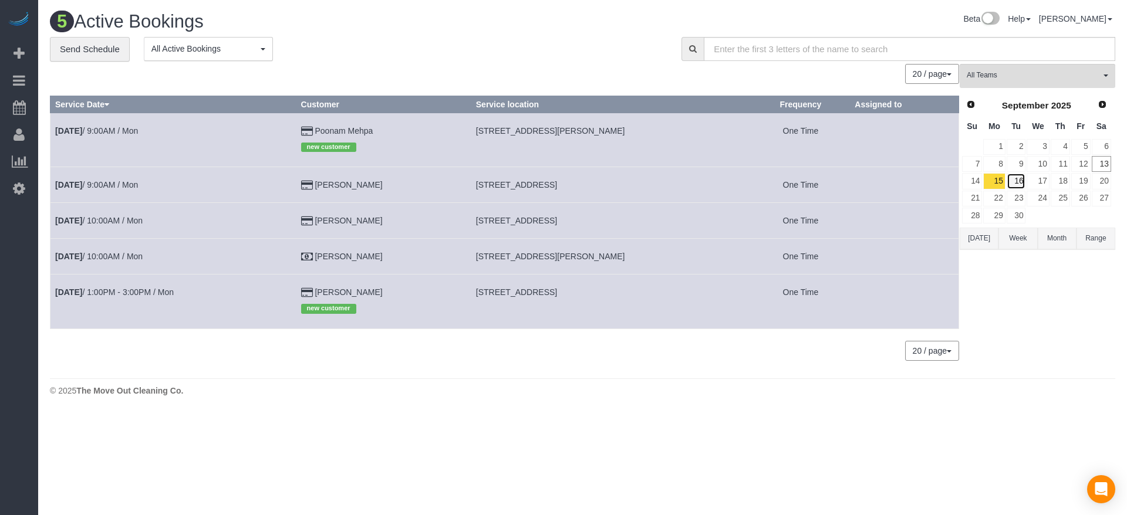
click at [1019, 186] on link "16" at bounding box center [1016, 181] width 19 height 16
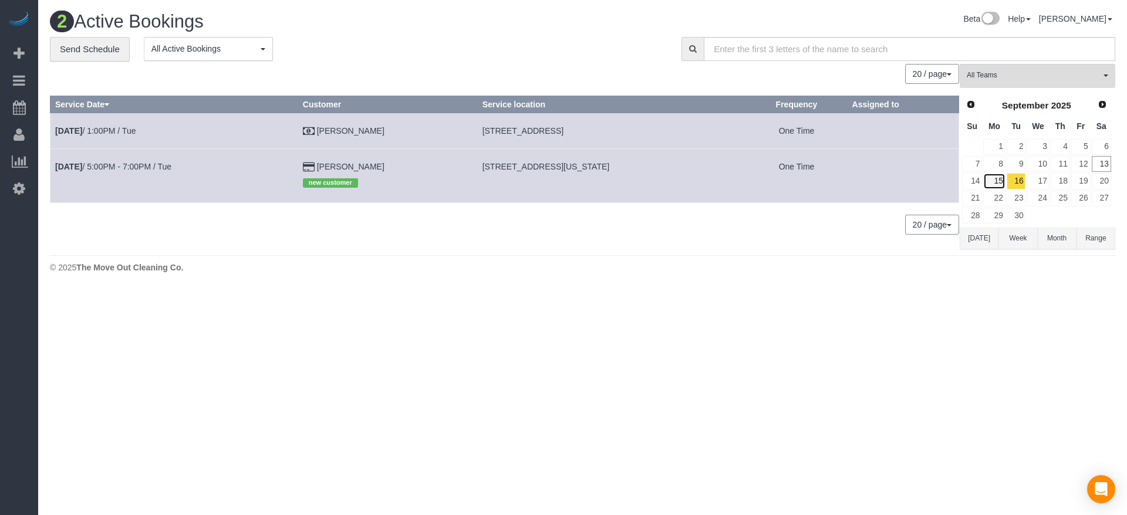
click at [993, 184] on link "15" at bounding box center [994, 181] width 22 height 16
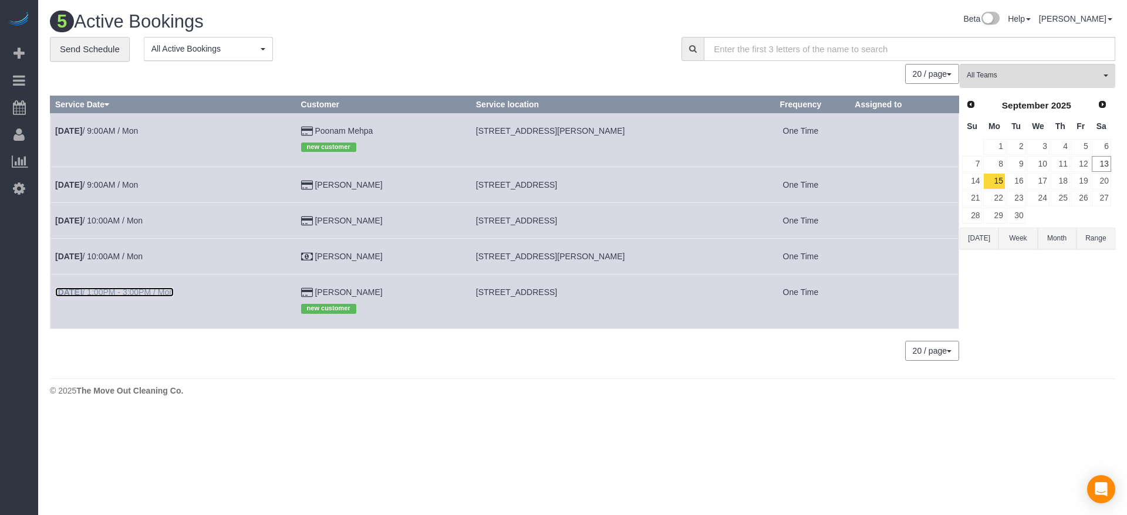
click at [76, 292] on b "[DATE]" at bounding box center [68, 292] width 27 height 9
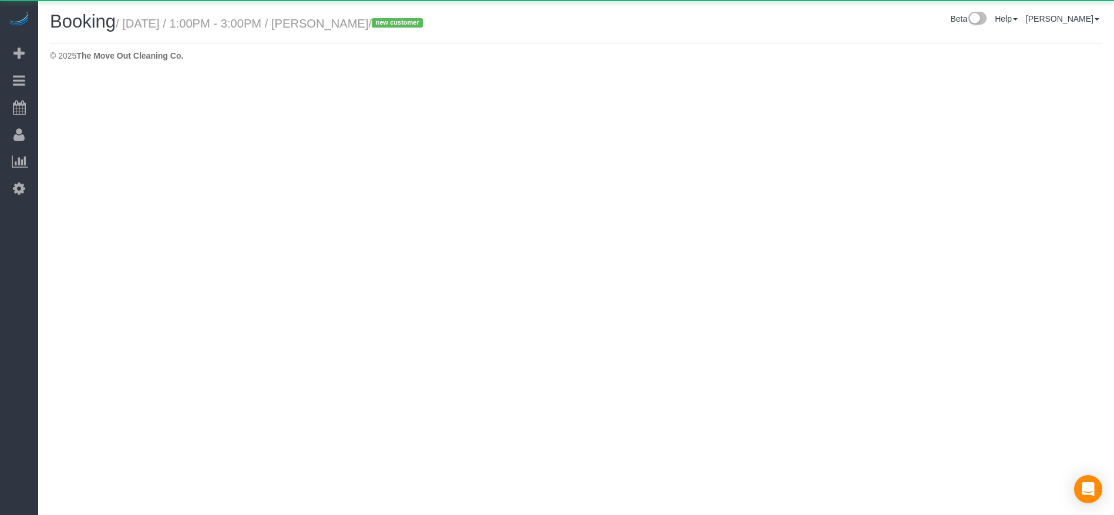
select select "[GEOGRAPHIC_DATA]"
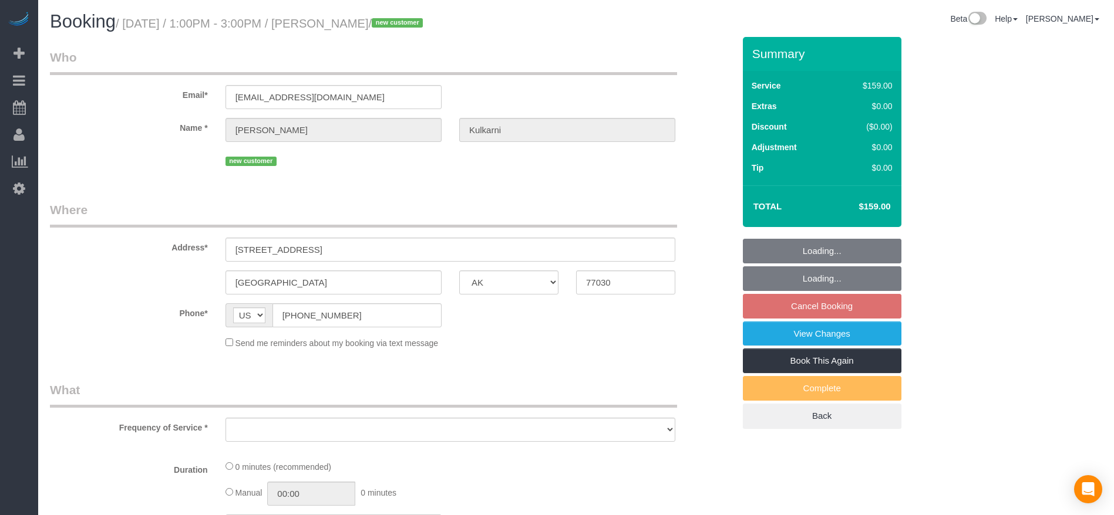
select select "object:6600"
select select "string:fspay-0531af8e-e340-4387-84a6-bf9c254dc6a6"
select select "3"
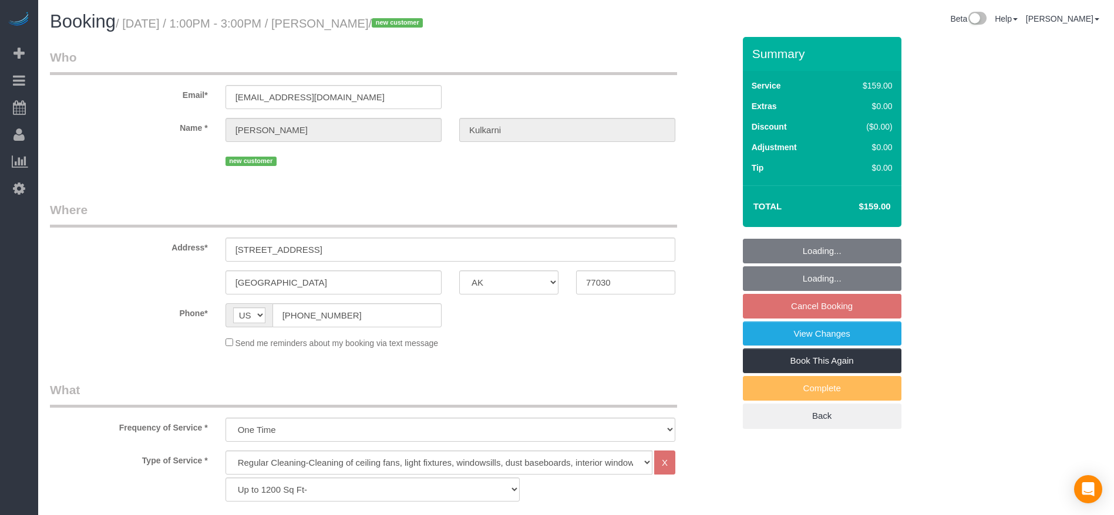
select select "object:6684"
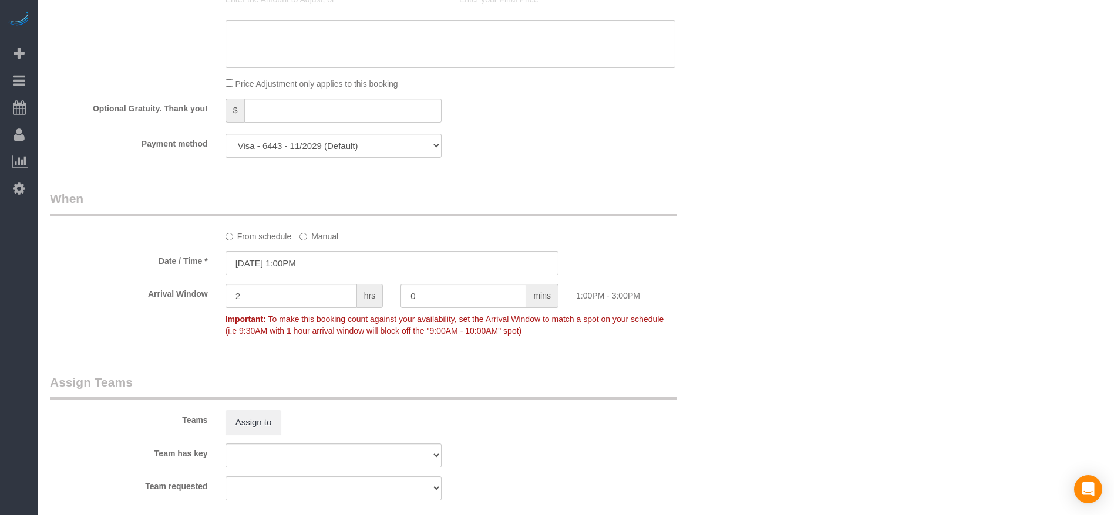
scroll to position [1057, 0]
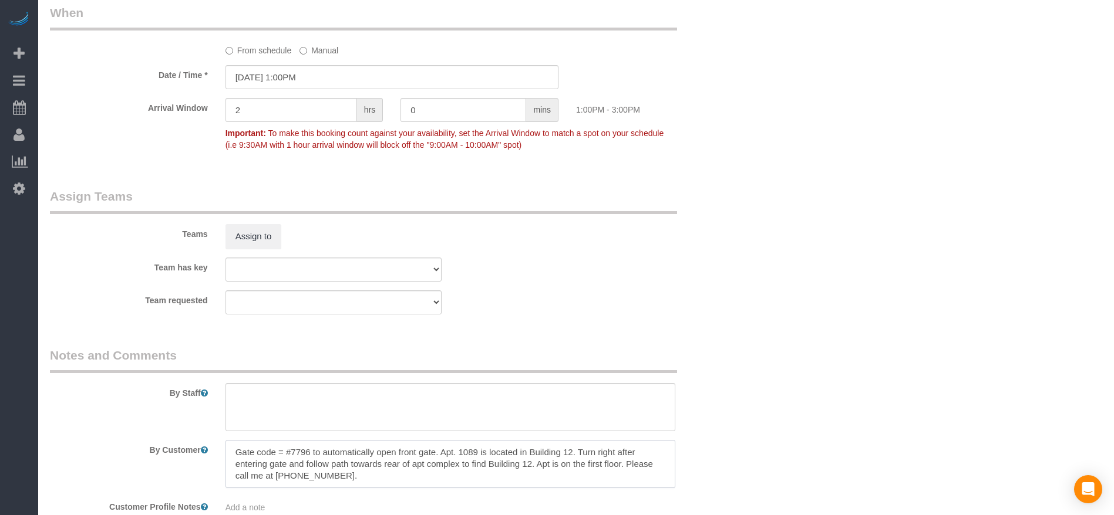
drag, startPoint x: 235, startPoint y: 454, endPoint x: 622, endPoint y: 466, distance: 387.1
click at [622, 466] on textarea at bounding box center [450, 464] width 450 height 48
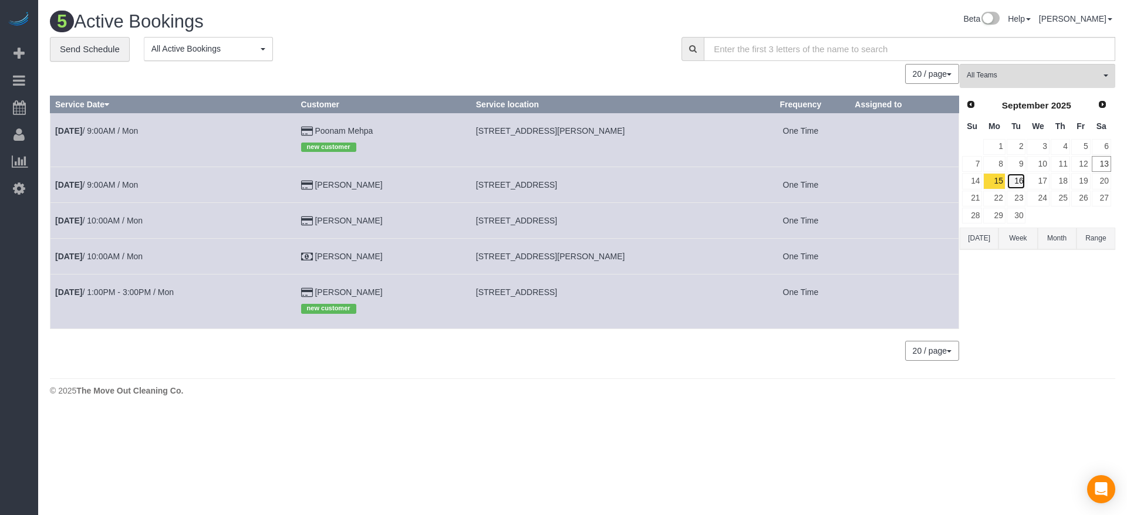
click at [1017, 178] on link "16" at bounding box center [1016, 181] width 19 height 16
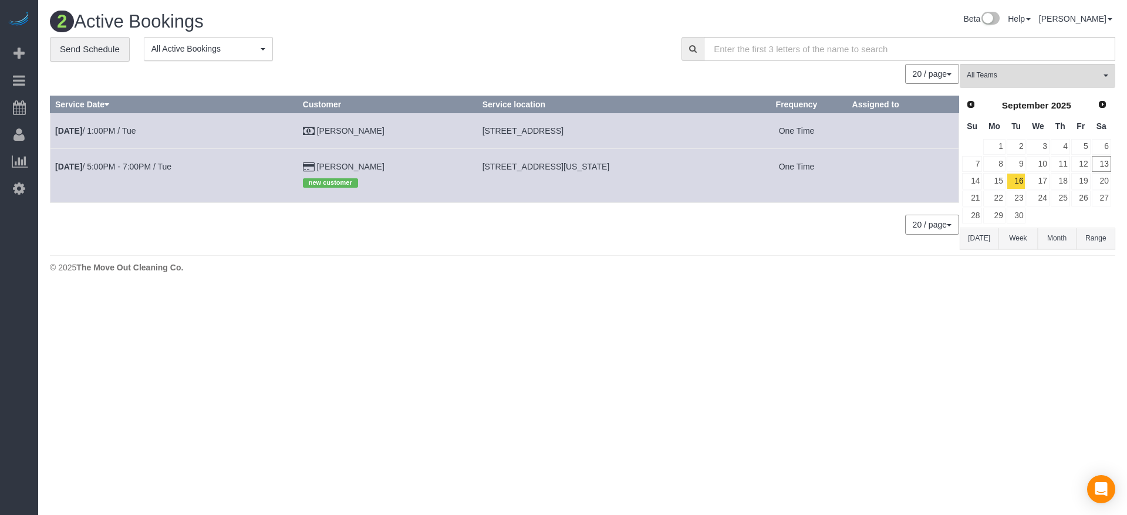
drag, startPoint x: 467, startPoint y: 167, endPoint x: 634, endPoint y: 167, distance: 166.7
click at [634, 167] on td "[STREET_ADDRESS][US_STATE]" at bounding box center [611, 176] width 269 height 54
click at [140, 165] on link "[DATE] 5:00PM - 7:00PM / Tue" at bounding box center [113, 166] width 116 height 9
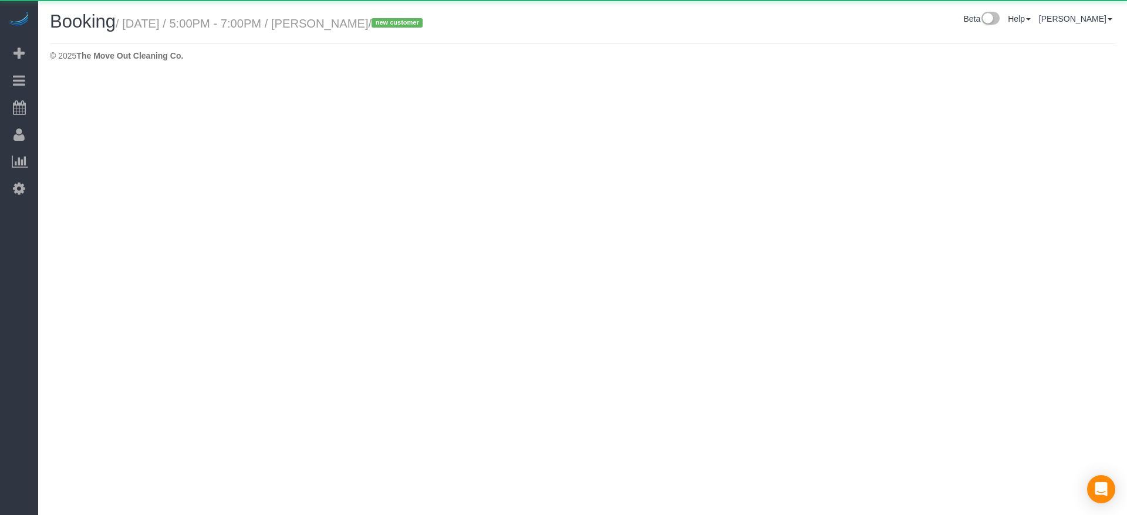
select select "[GEOGRAPHIC_DATA]"
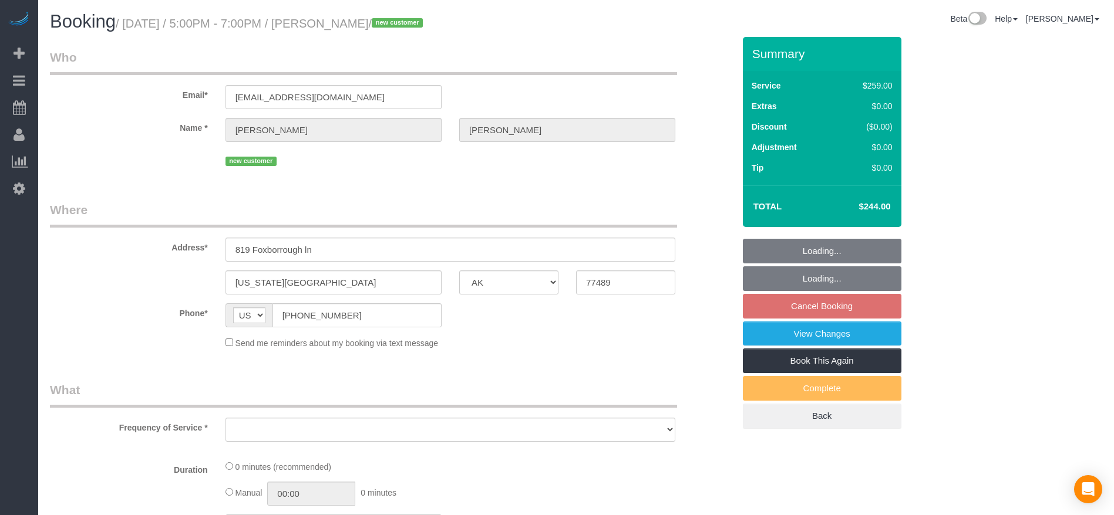
select select "object:7167"
select select "string:fspay-b3670073-4a18-46a8-87e8-4f38ca10d981"
select select "3"
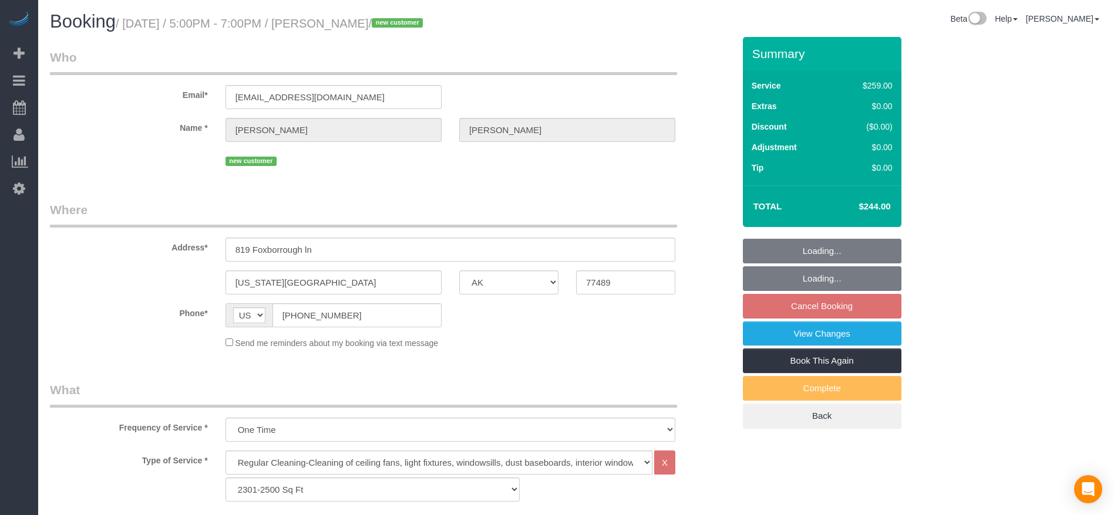
select select "object:7254"
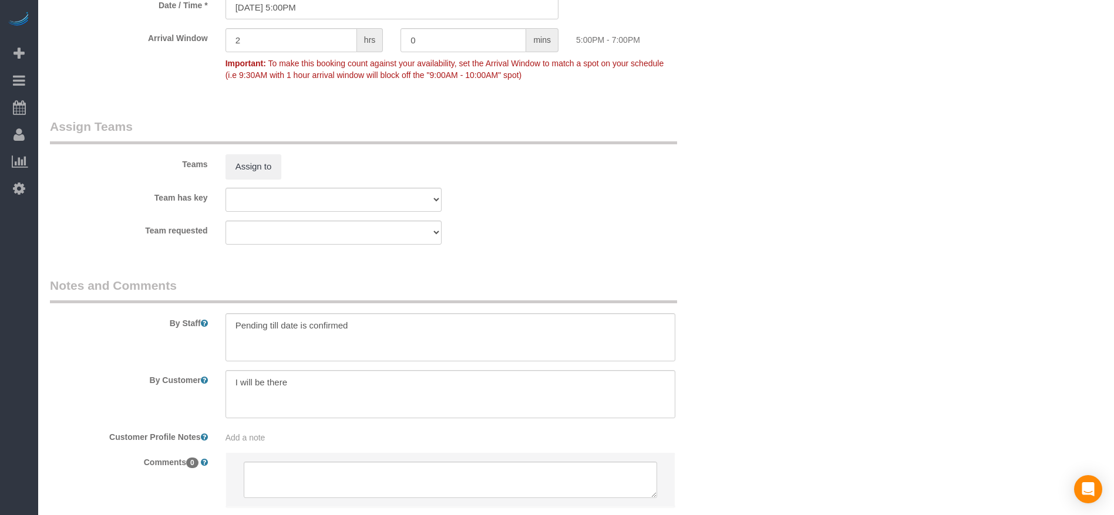
scroll to position [1145, 0]
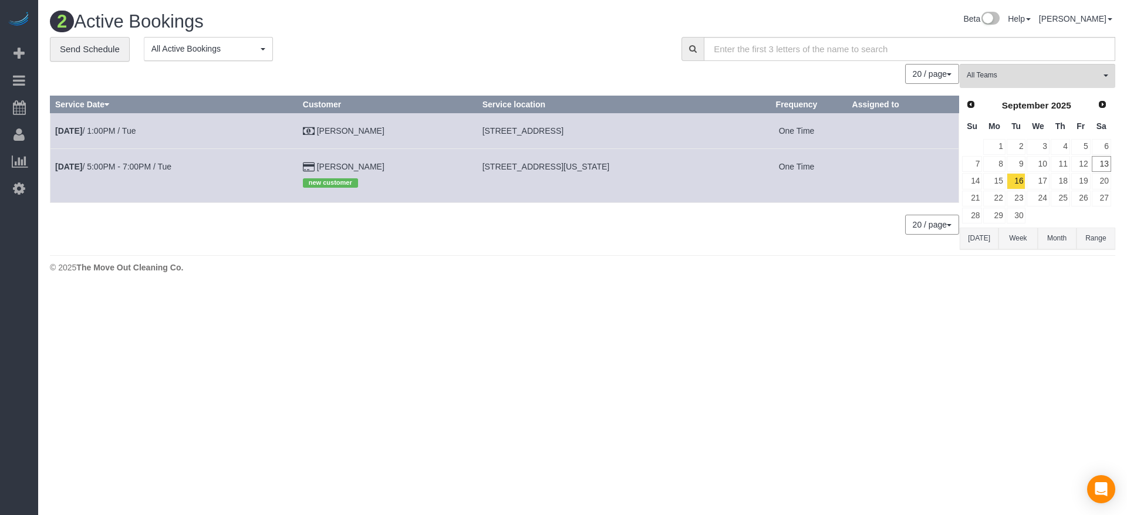
click at [984, 235] on button "[DATE]" at bounding box center [979, 239] width 39 height 22
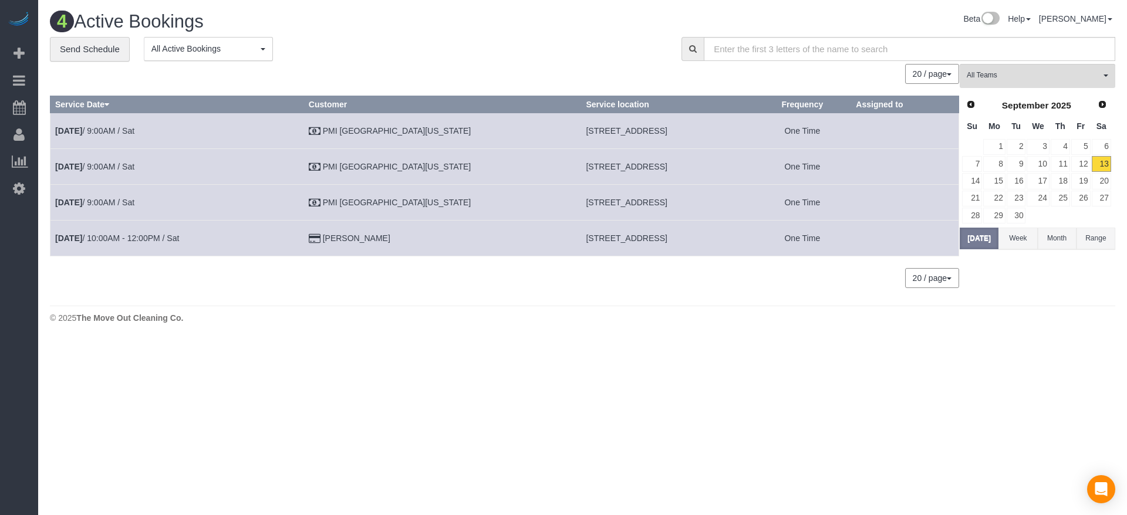
drag, startPoint x: 486, startPoint y: 127, endPoint x: 617, endPoint y: 133, distance: 131.1
click at [617, 133] on td "[STREET_ADDRESS]" at bounding box center [667, 131] width 173 height 36
drag, startPoint x: 485, startPoint y: 201, endPoint x: 642, endPoint y: 206, distance: 157.4
click at [642, 206] on td "[STREET_ADDRESS]" at bounding box center [667, 202] width 173 height 36
click at [1022, 180] on link "16" at bounding box center [1016, 181] width 19 height 16
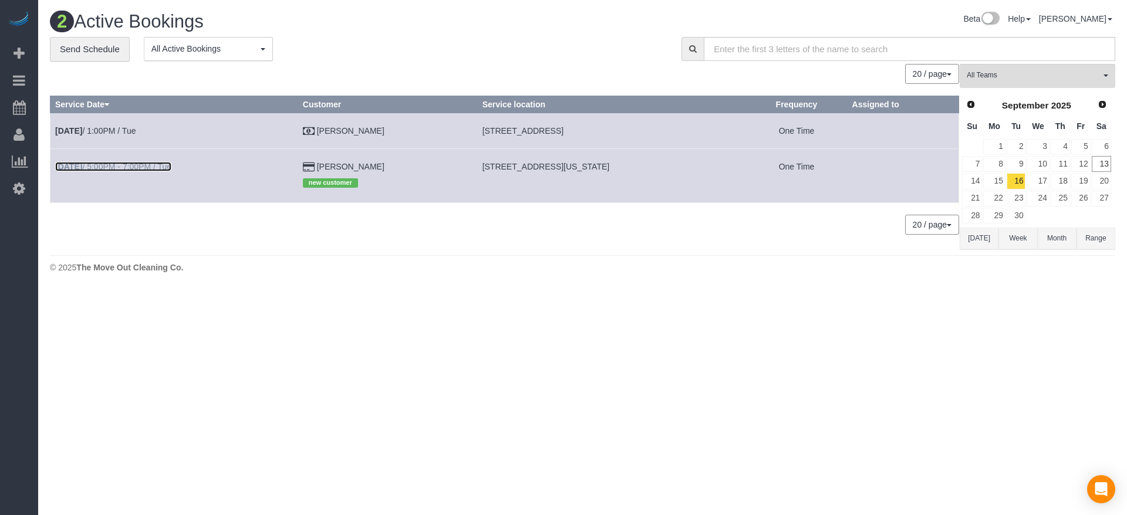
click at [146, 168] on link "[DATE] 5:00PM - 7:00PM / Tue" at bounding box center [113, 166] width 116 height 9
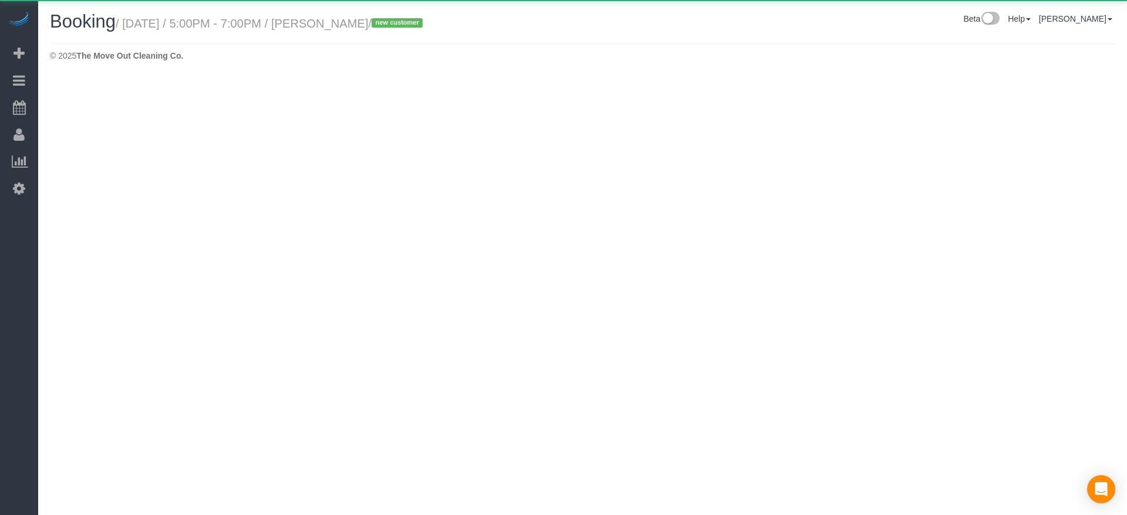
select select "[GEOGRAPHIC_DATA]"
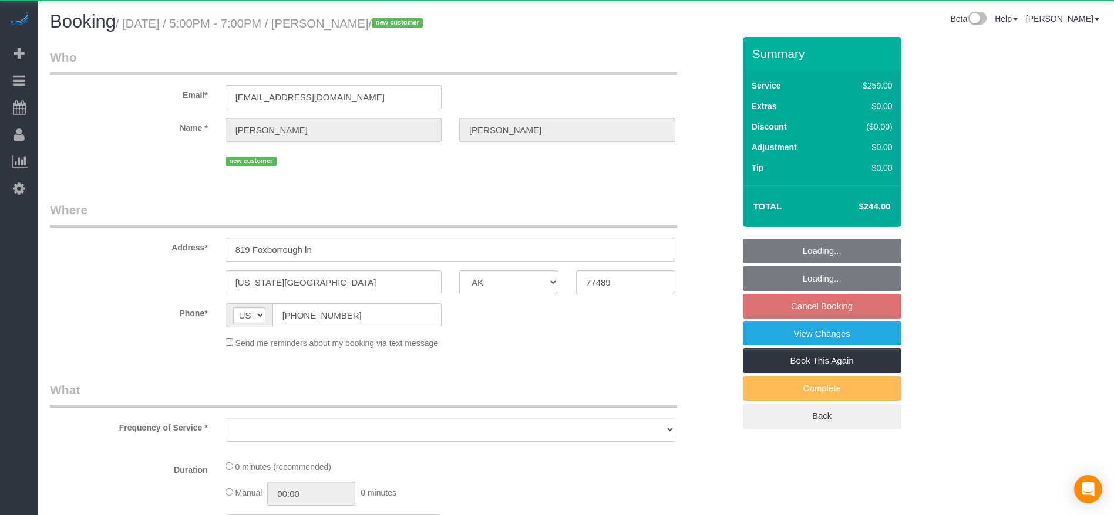
select select "string:fspay-b3670073-4a18-46a8-87e8-4f38ca10d981"
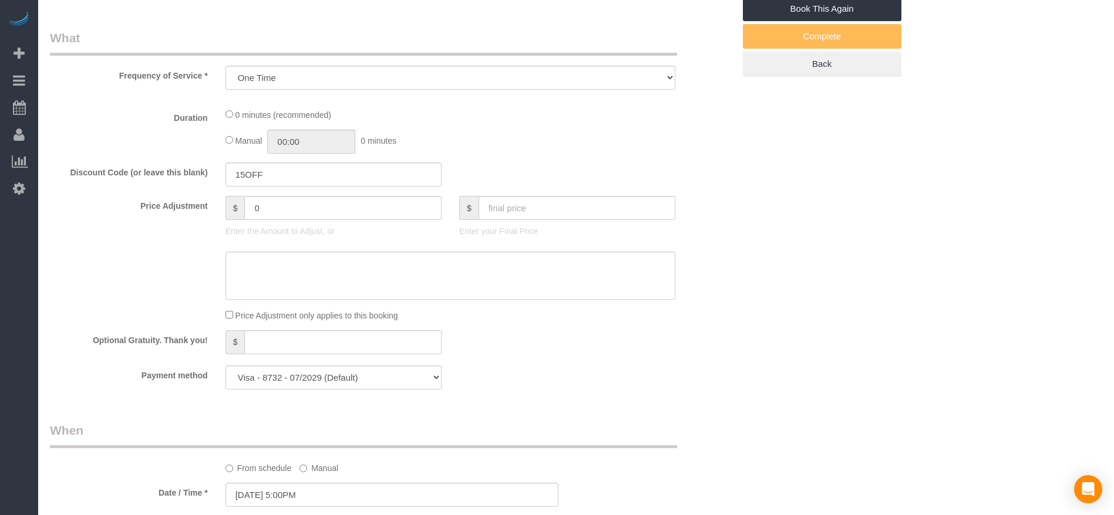
select select "object:7831"
select select "3"
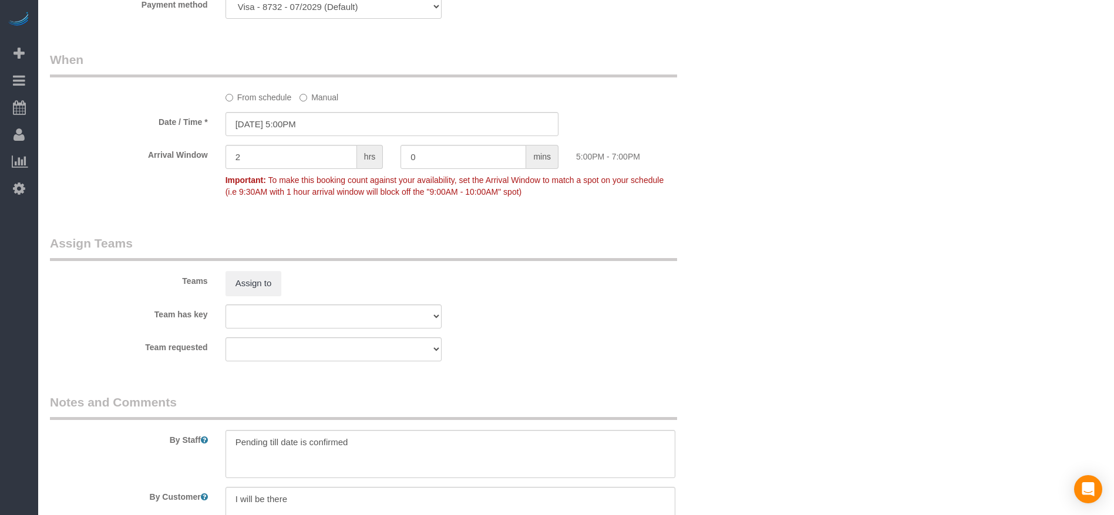
scroll to position [1217, 0]
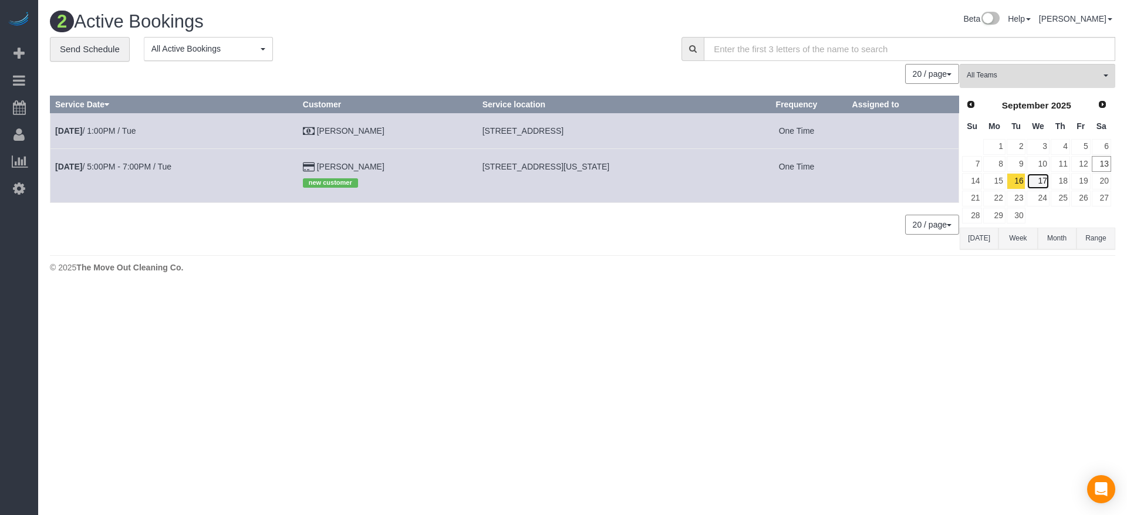
click at [1043, 178] on link "17" at bounding box center [1038, 181] width 22 height 16
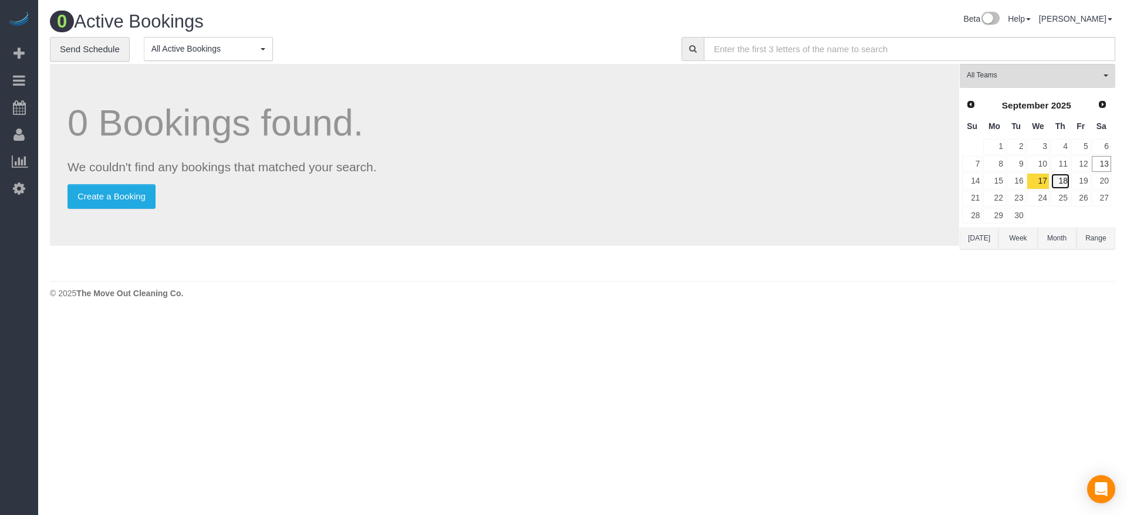
click at [1066, 177] on link "18" at bounding box center [1060, 181] width 19 height 16
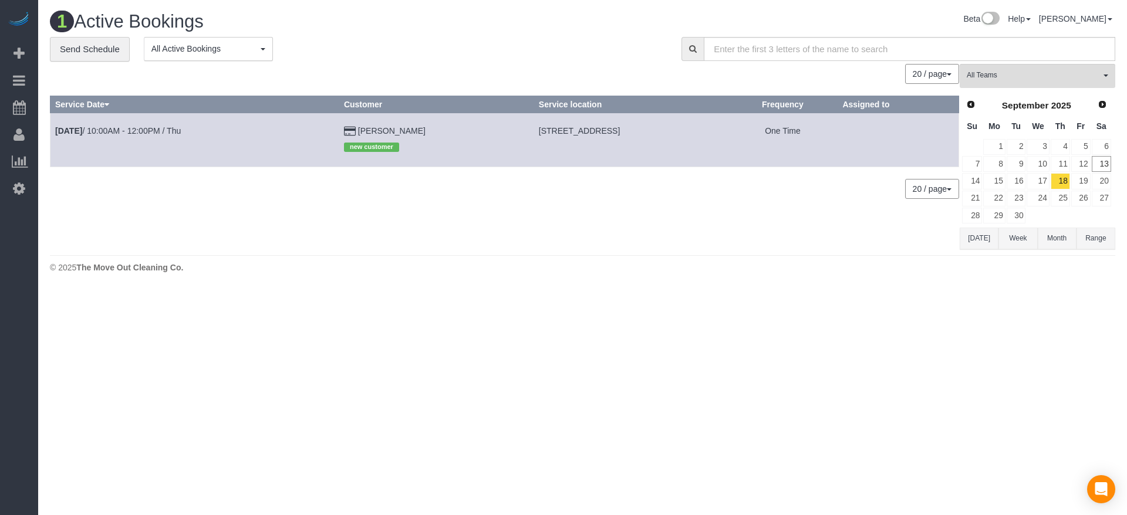
drag, startPoint x: 476, startPoint y: 129, endPoint x: 647, endPoint y: 135, distance: 170.9
click at [647, 135] on td "[STREET_ADDRESS]" at bounding box center [631, 140] width 194 height 54
click at [172, 130] on link "[DATE] 10:00AM - 12:00PM / Thu" at bounding box center [118, 130] width 126 height 9
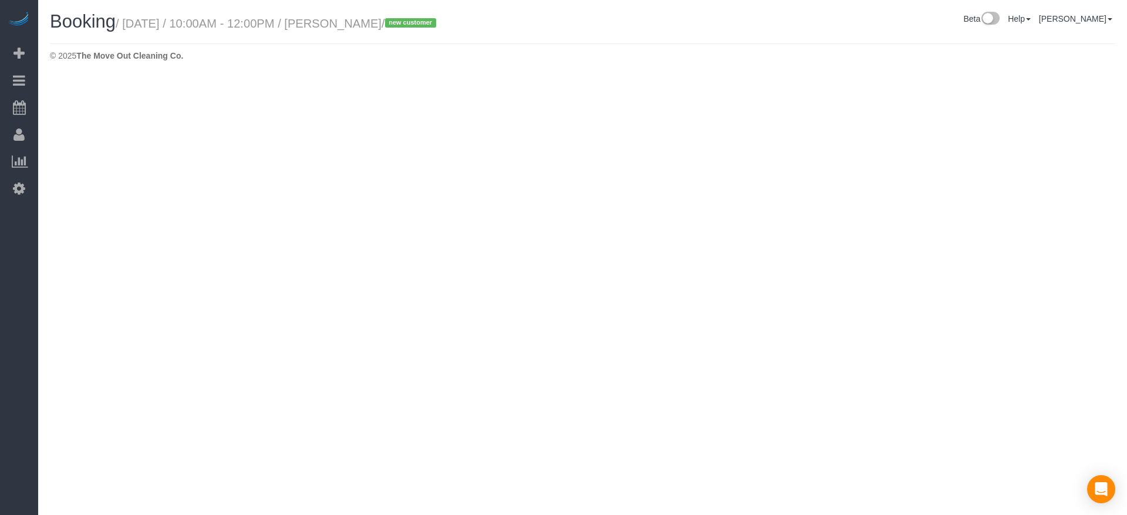
select select "[GEOGRAPHIC_DATA]"
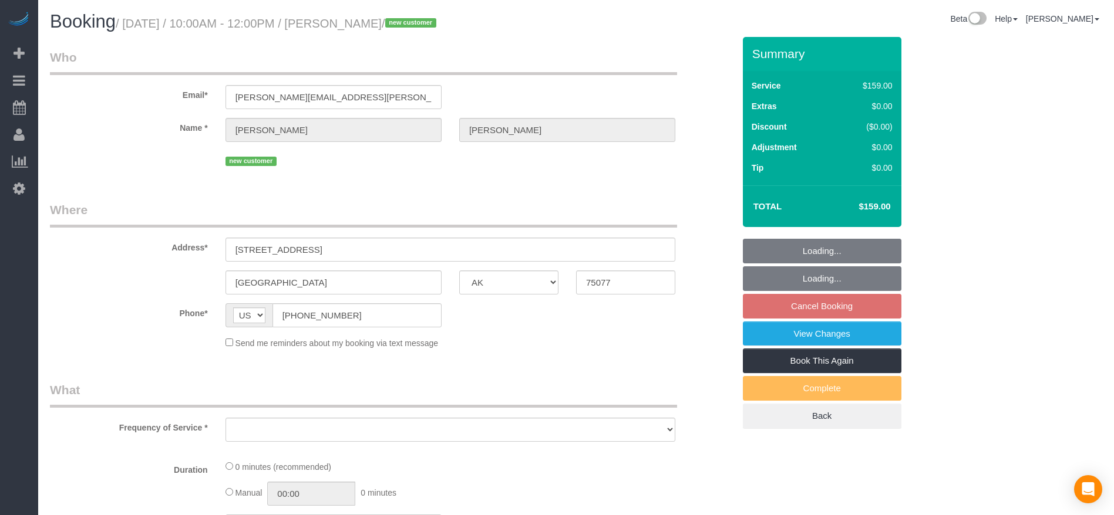
select select "string:fspay-b1132cfa-0252-4119-8f3c-6a0ea7cebf99"
select select "object:8382"
select select "3"
select select "spot311"
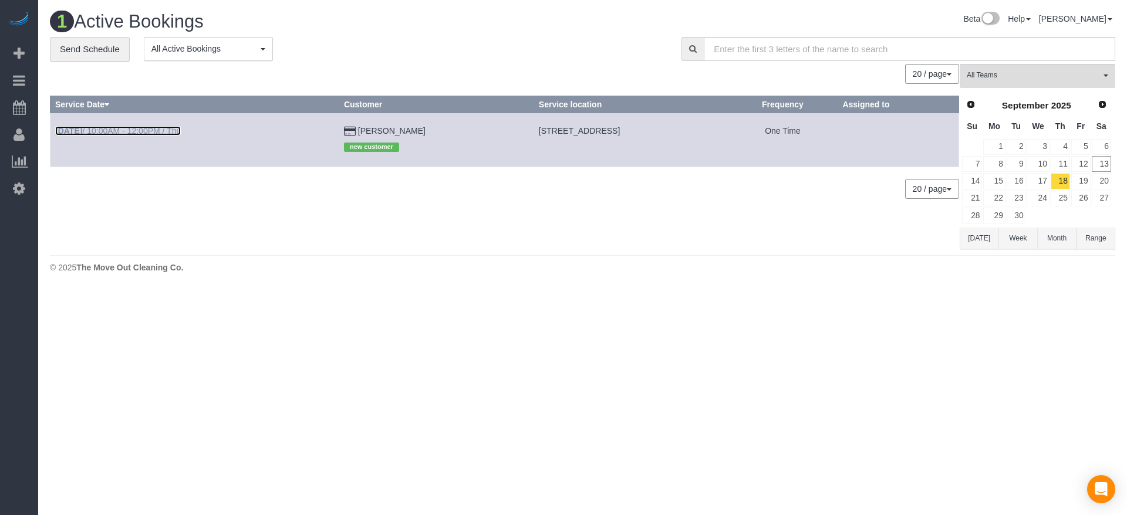
click at [145, 127] on link "[DATE] 10:00AM - 12:00PM / Thu" at bounding box center [118, 130] width 126 height 9
select select "[GEOGRAPHIC_DATA]"
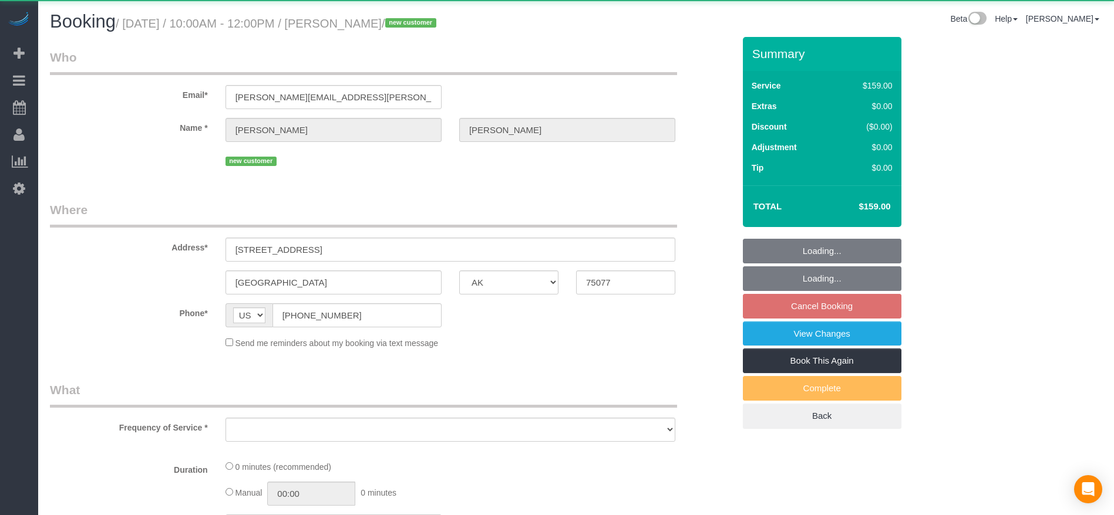
select select "object:8799"
select select "string:fspay-b1132cfa-0252-4119-8f3c-6a0ea7cebf99"
select select "3"
select select "spot336"
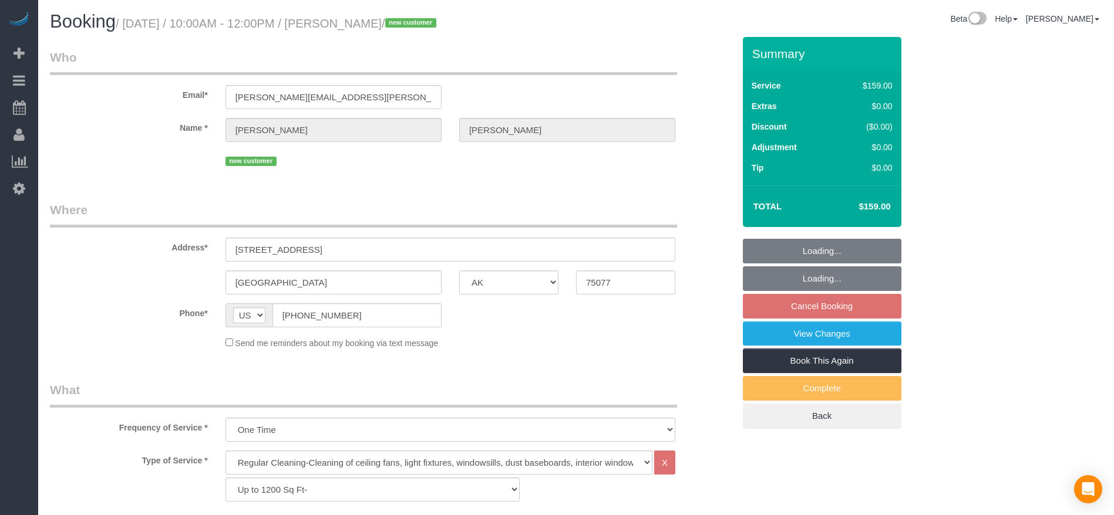
select select "object:8874"
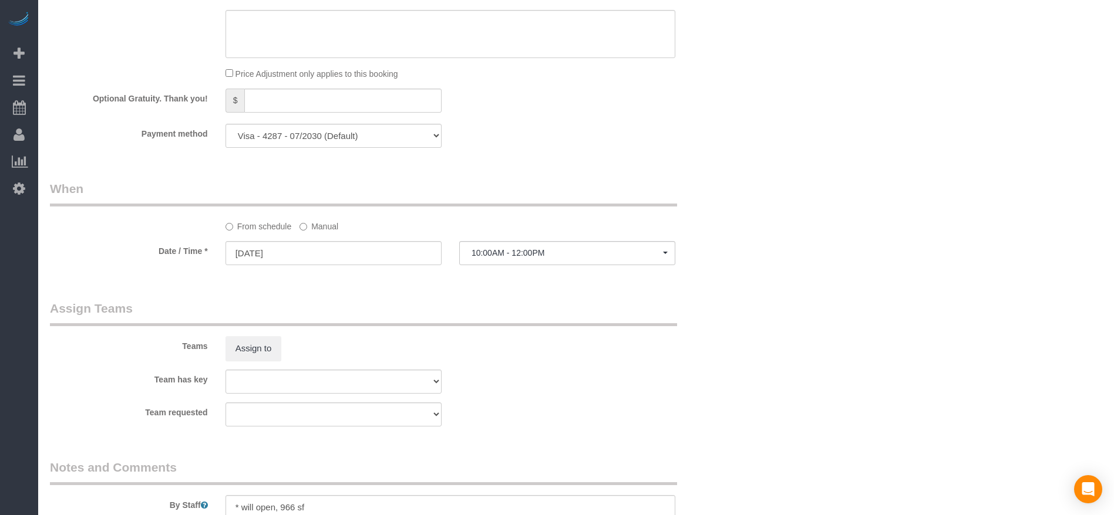
scroll to position [1139, 0]
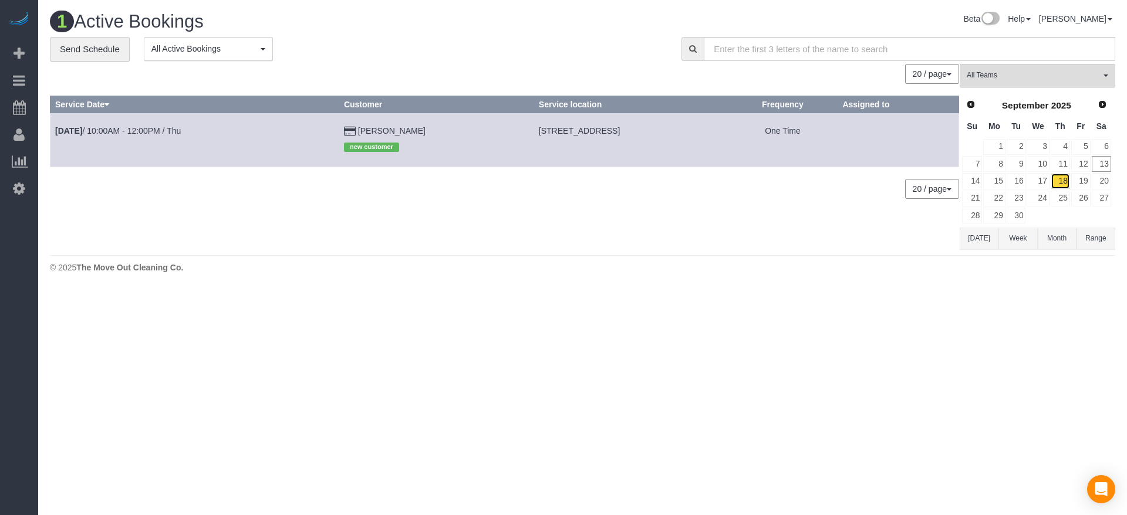
click at [1064, 178] on link "18" at bounding box center [1060, 181] width 19 height 16
click at [181, 129] on link "[DATE] 10:00AM - 12:00PM / Thu" at bounding box center [118, 130] width 126 height 9
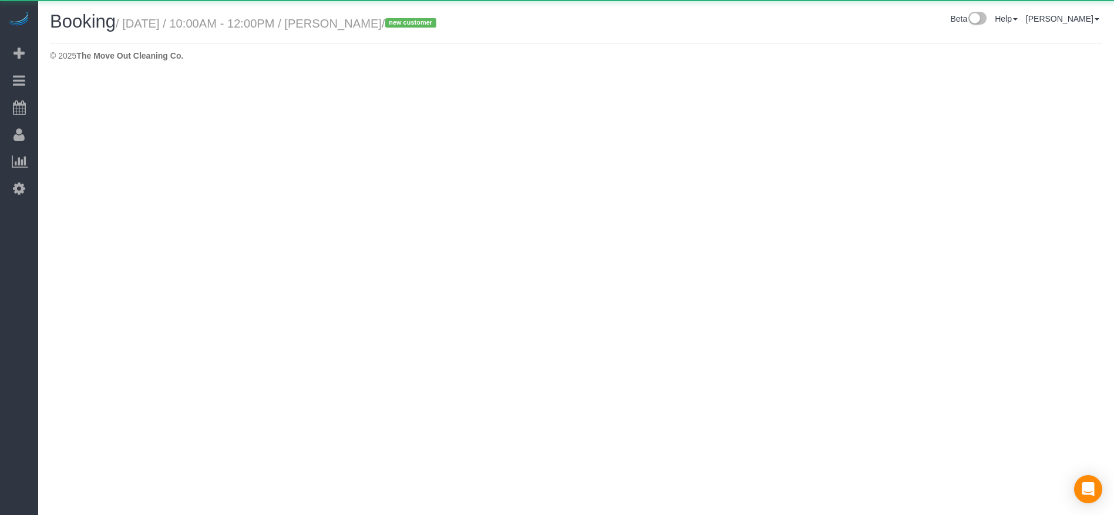
select select "[GEOGRAPHIC_DATA]"
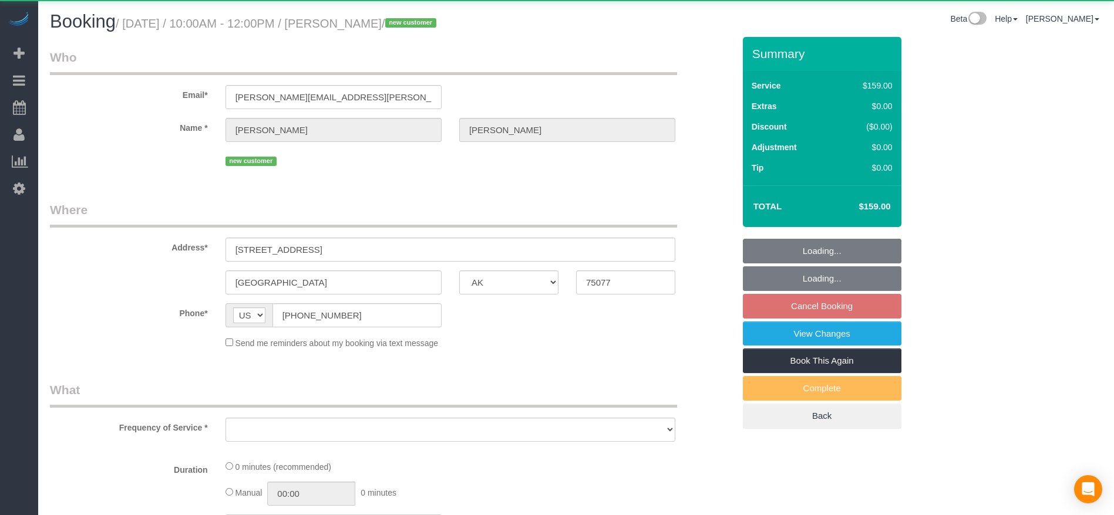
select select "object:9305"
select select "3"
select select "spot361"
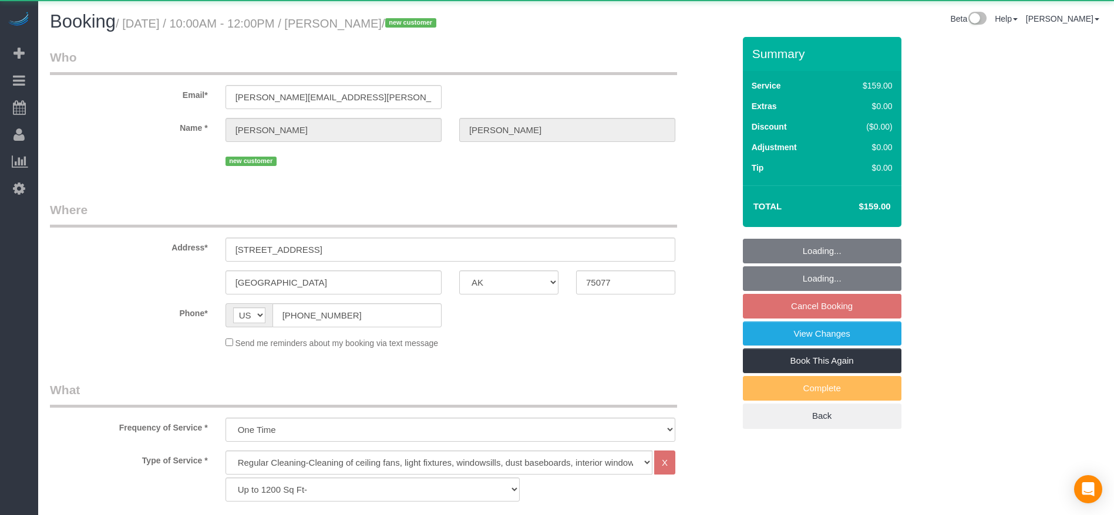
select select "object:9380"
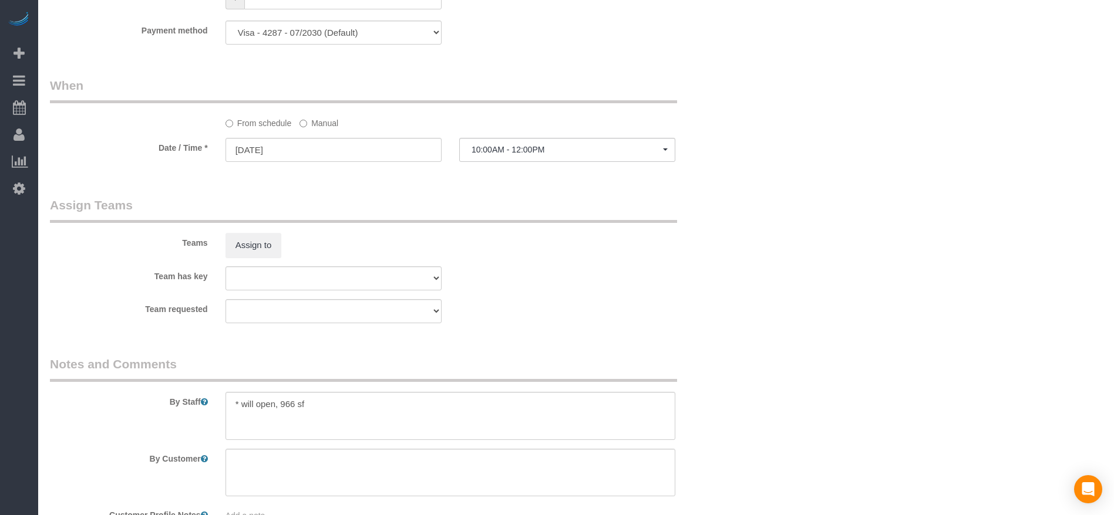
scroll to position [1139, 0]
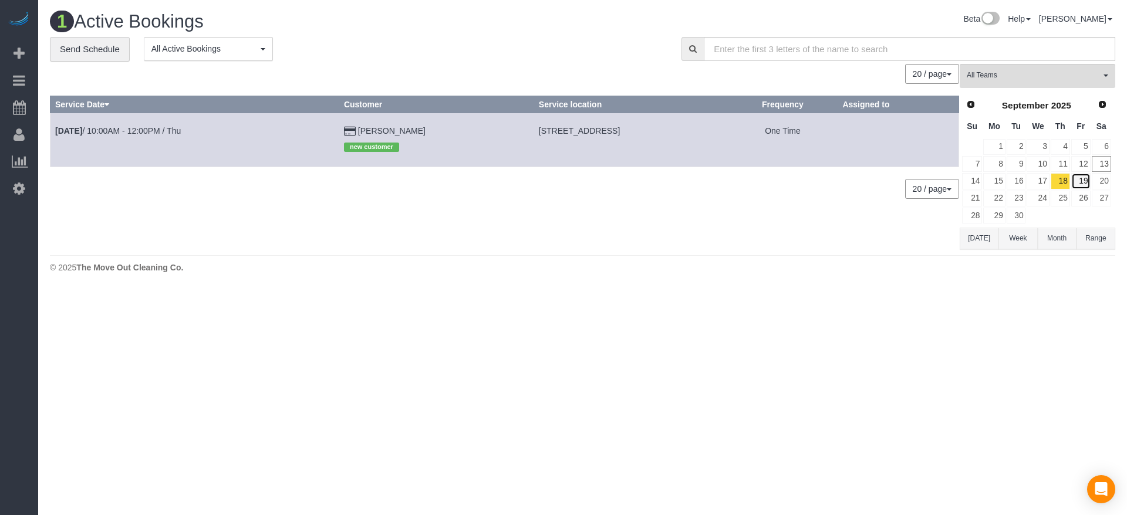
click at [1084, 176] on link "19" at bounding box center [1080, 181] width 19 height 16
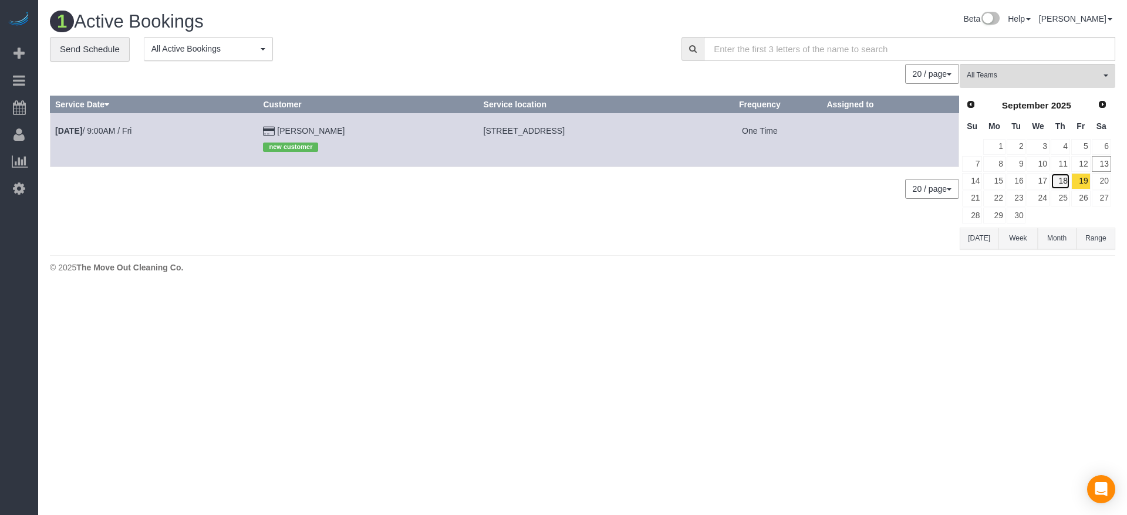
click at [1061, 181] on link "18" at bounding box center [1060, 181] width 19 height 16
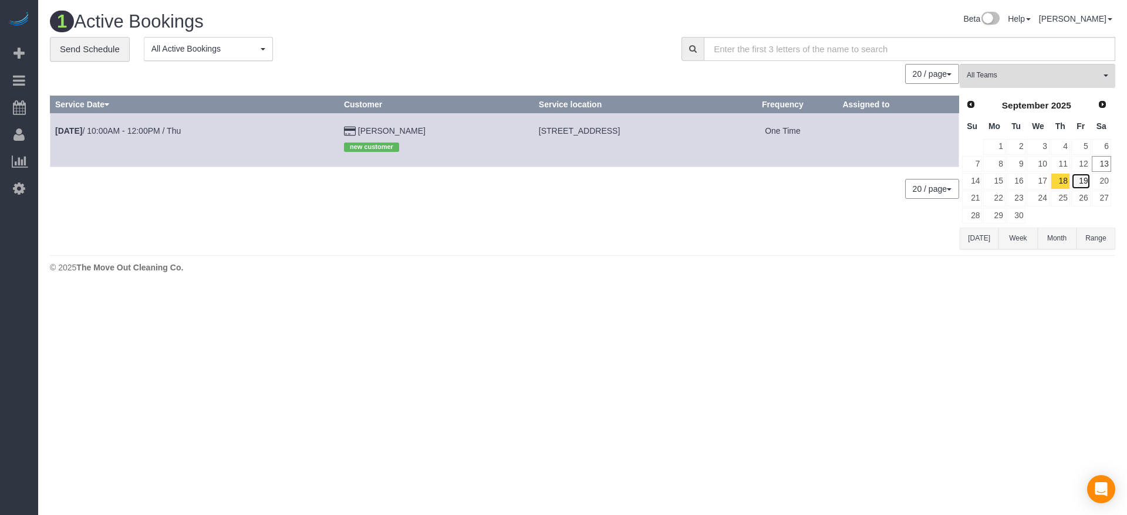
click at [1085, 183] on link "19" at bounding box center [1080, 181] width 19 height 16
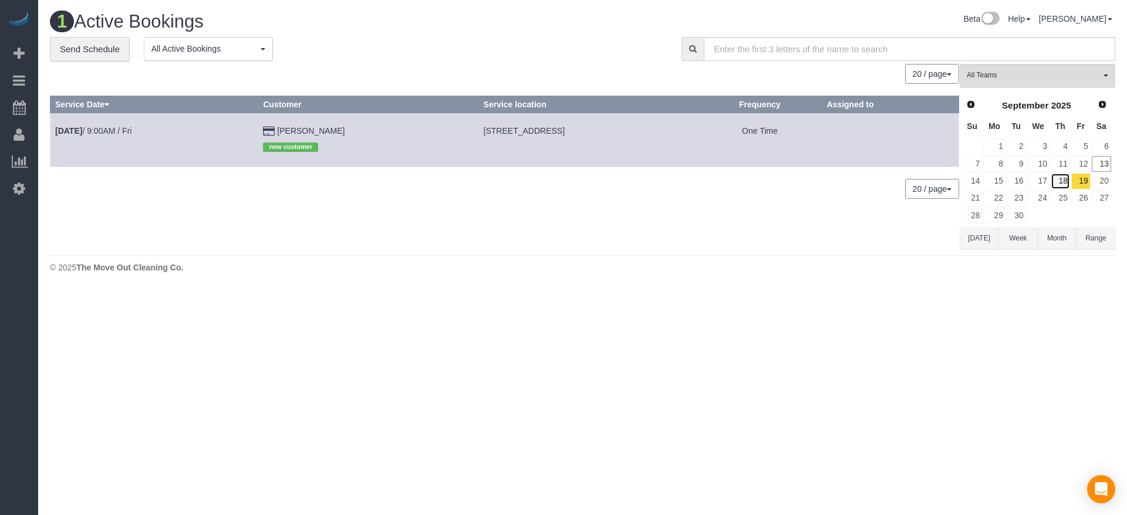
click at [1064, 183] on link "18" at bounding box center [1060, 181] width 19 height 16
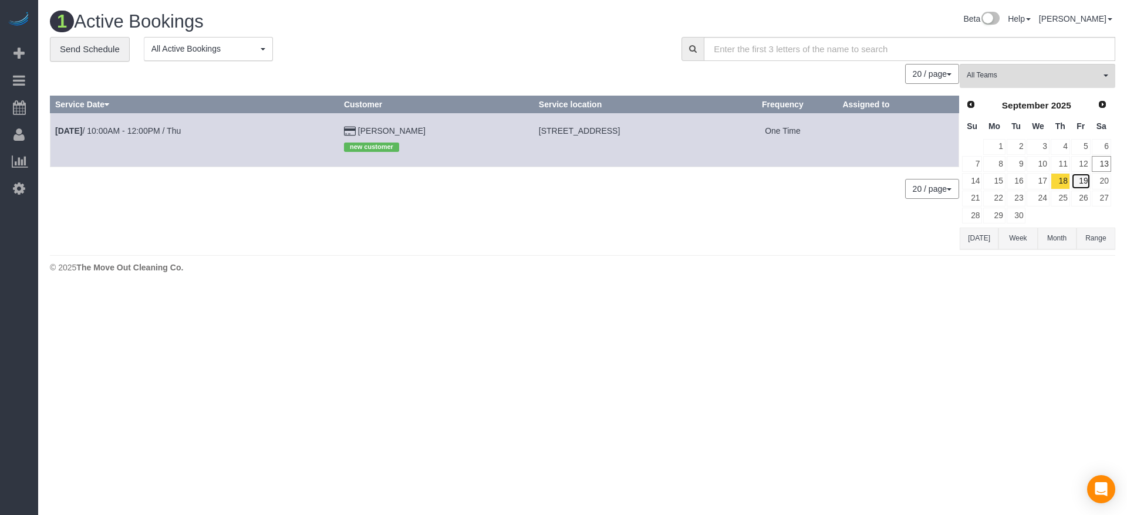
click at [1088, 179] on link "19" at bounding box center [1080, 181] width 19 height 16
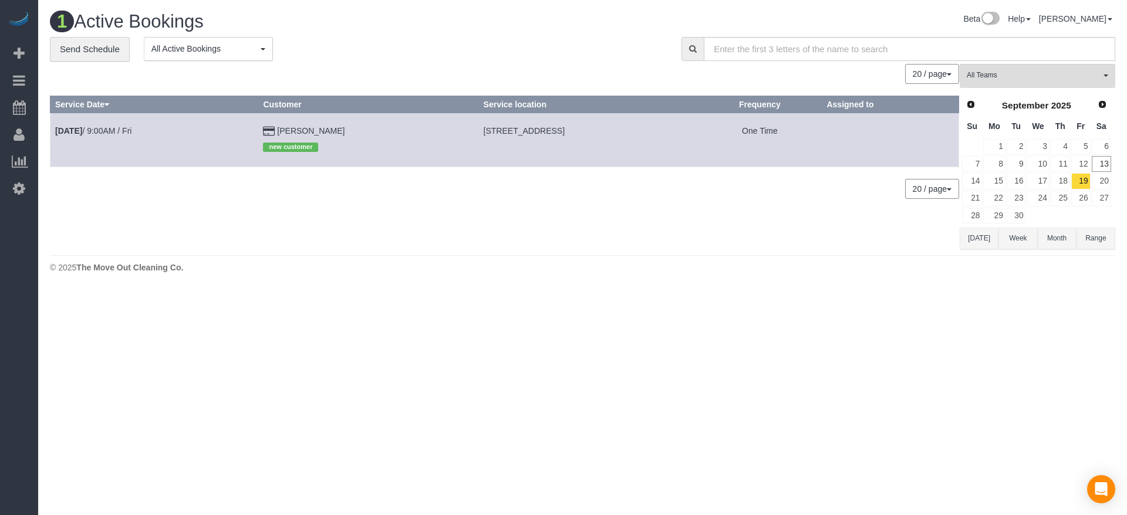
drag, startPoint x: 420, startPoint y: 131, endPoint x: 603, endPoint y: 130, distance: 183.2
click at [603, 130] on td "[STREET_ADDRESS]" at bounding box center [588, 140] width 220 height 54
click at [127, 136] on td "[DATE] 9:00AM / Fri" at bounding box center [154, 140] width 208 height 54
click at [129, 126] on link "[DATE] 9:00AM / Fri" at bounding box center [93, 130] width 76 height 9
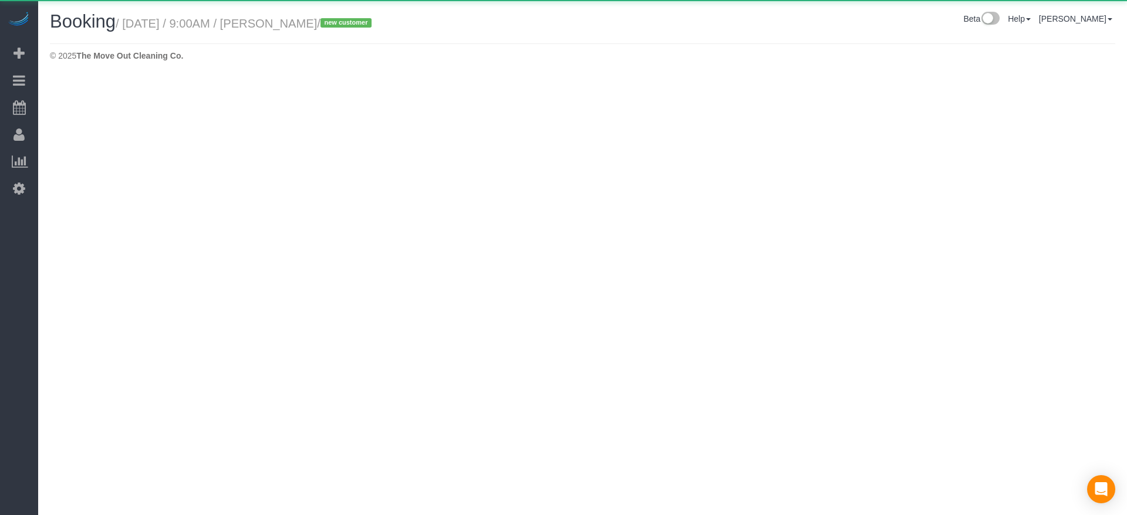
select select "[GEOGRAPHIC_DATA]"
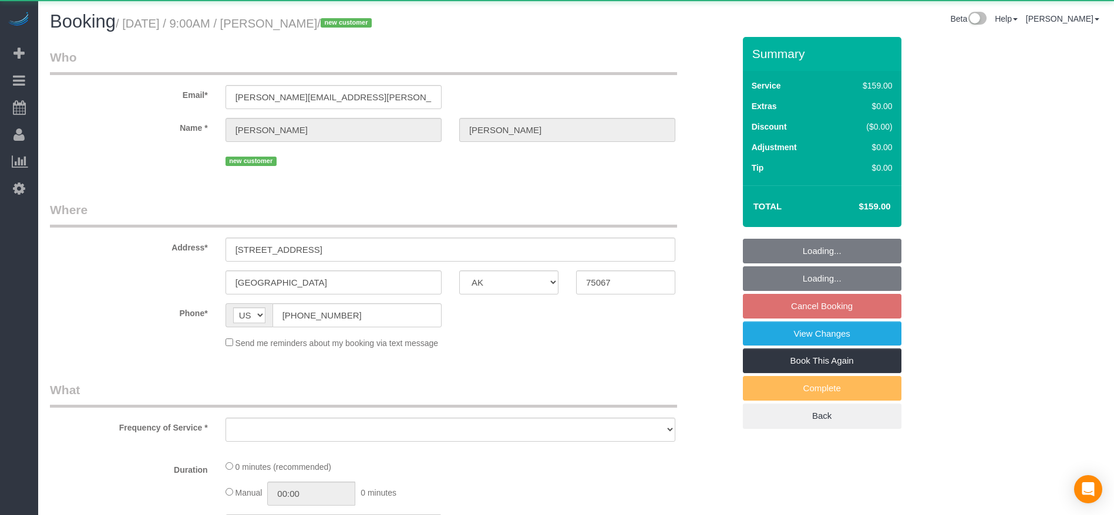
select select "object:9947"
select select "string:fspay-b1132cfa-0252-4119-8f3c-6a0ea7cebf99"
select select "3"
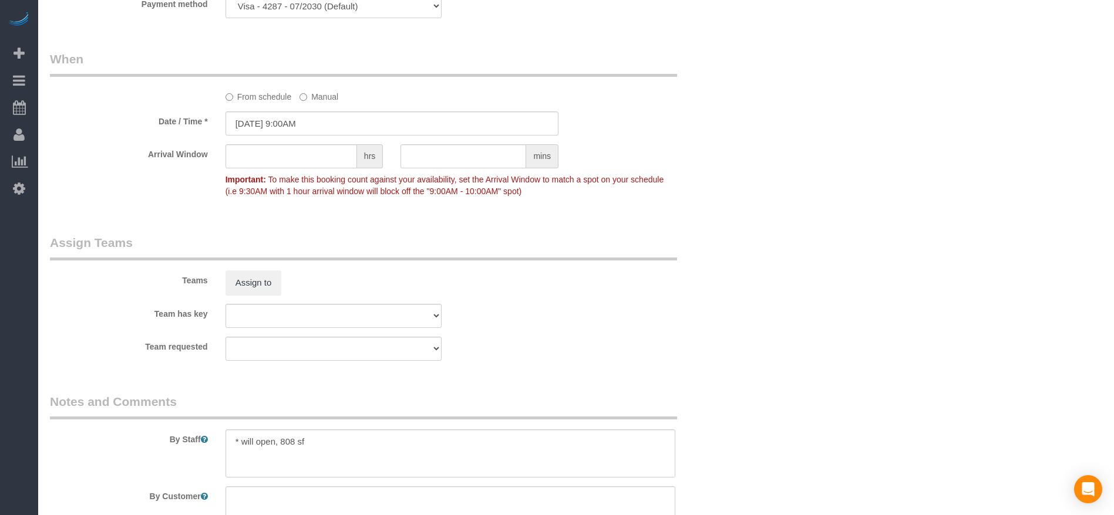
scroll to position [1145, 0]
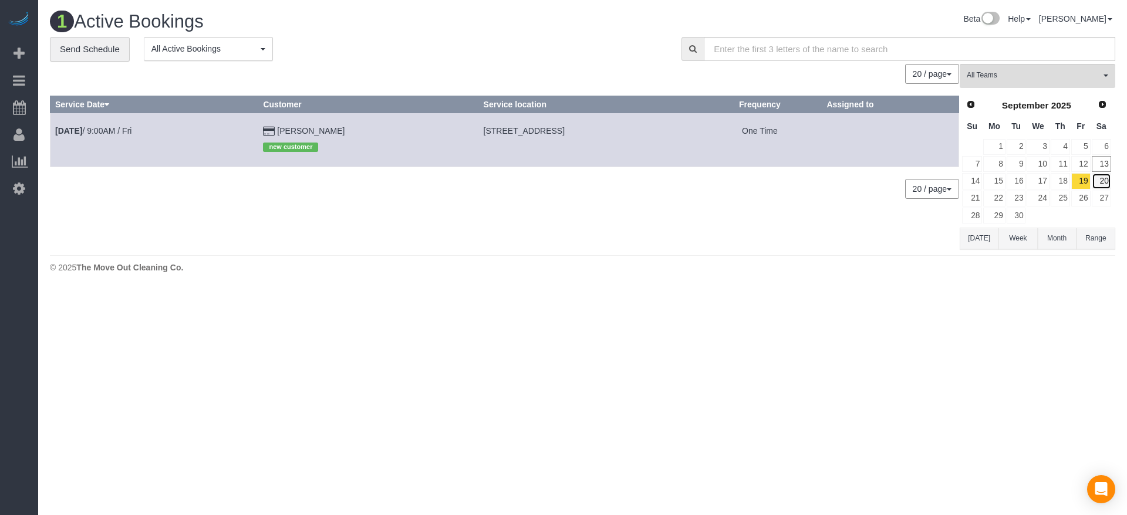
click at [1104, 178] on link "20" at bounding box center [1101, 181] width 19 height 16
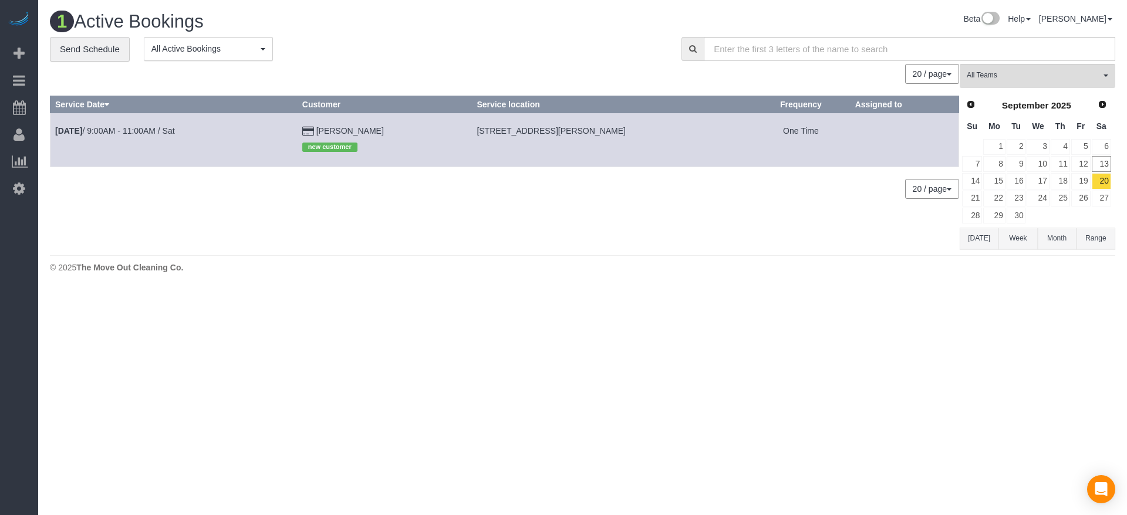
drag, startPoint x: 461, startPoint y: 130, endPoint x: 604, endPoint y: 132, distance: 142.7
click at [604, 132] on td "[STREET_ADDRESS][PERSON_NAME]" at bounding box center [612, 140] width 280 height 54
click at [175, 131] on link "[DATE] 9:00AM - 11:00AM / Sat" at bounding box center [115, 130] width 120 height 9
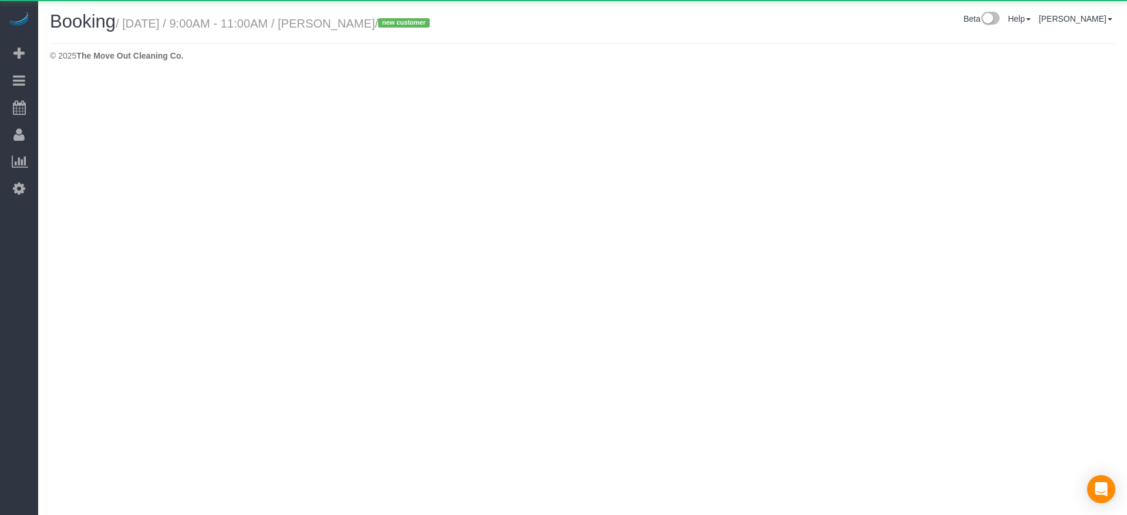
select select "[GEOGRAPHIC_DATA]"
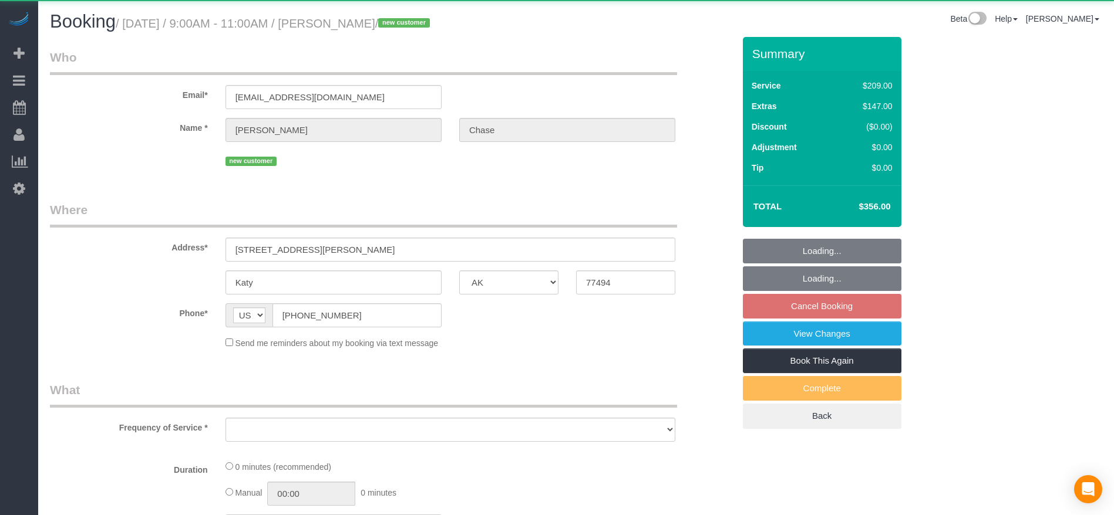
select select "object:10378"
select select "string:fspay-d45119d9-a533-4574-aa3c-012d549cb01b"
select select "3"
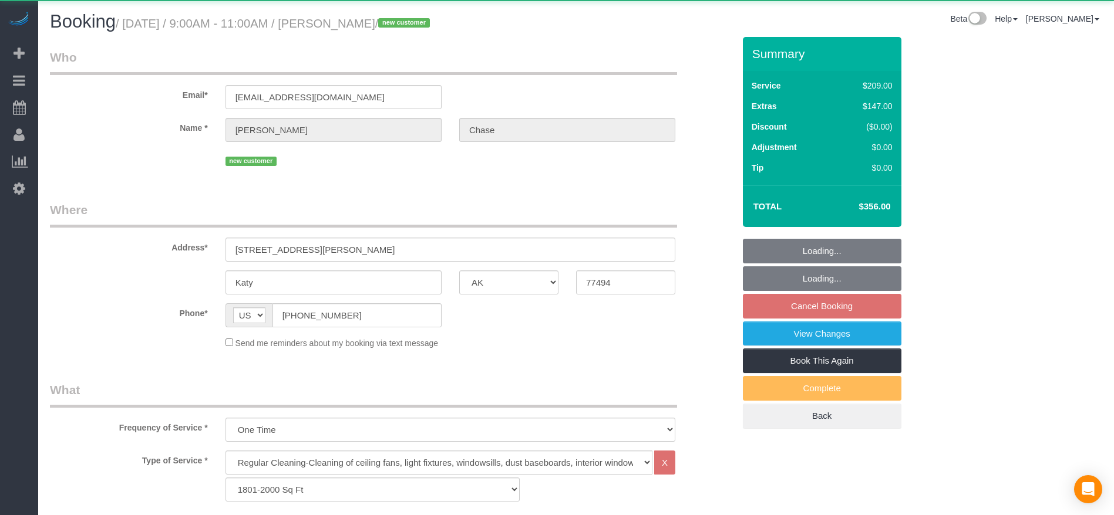
select select "object:10465"
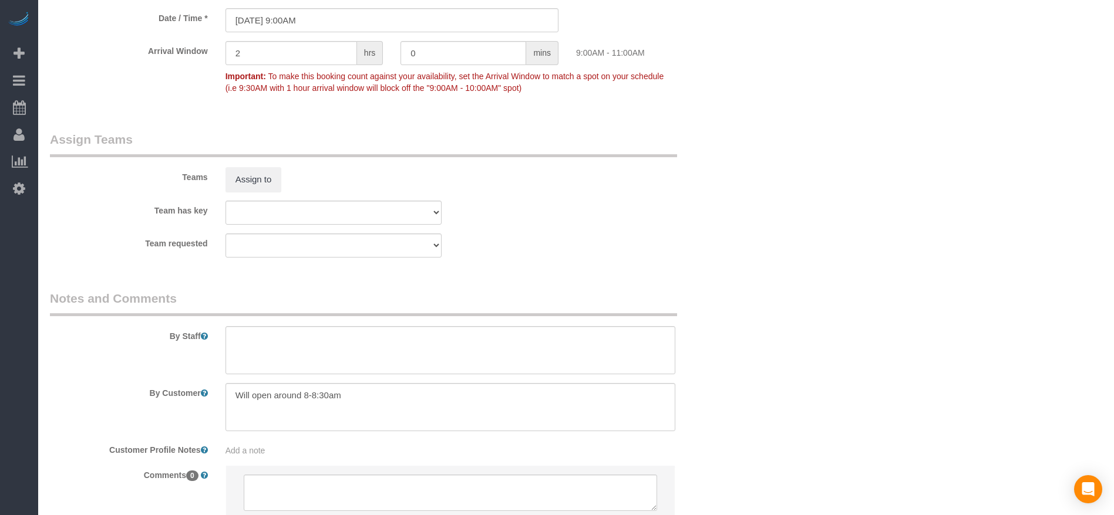
scroll to position [1145, 0]
